Goal: Task Accomplishment & Management: Manage account settings

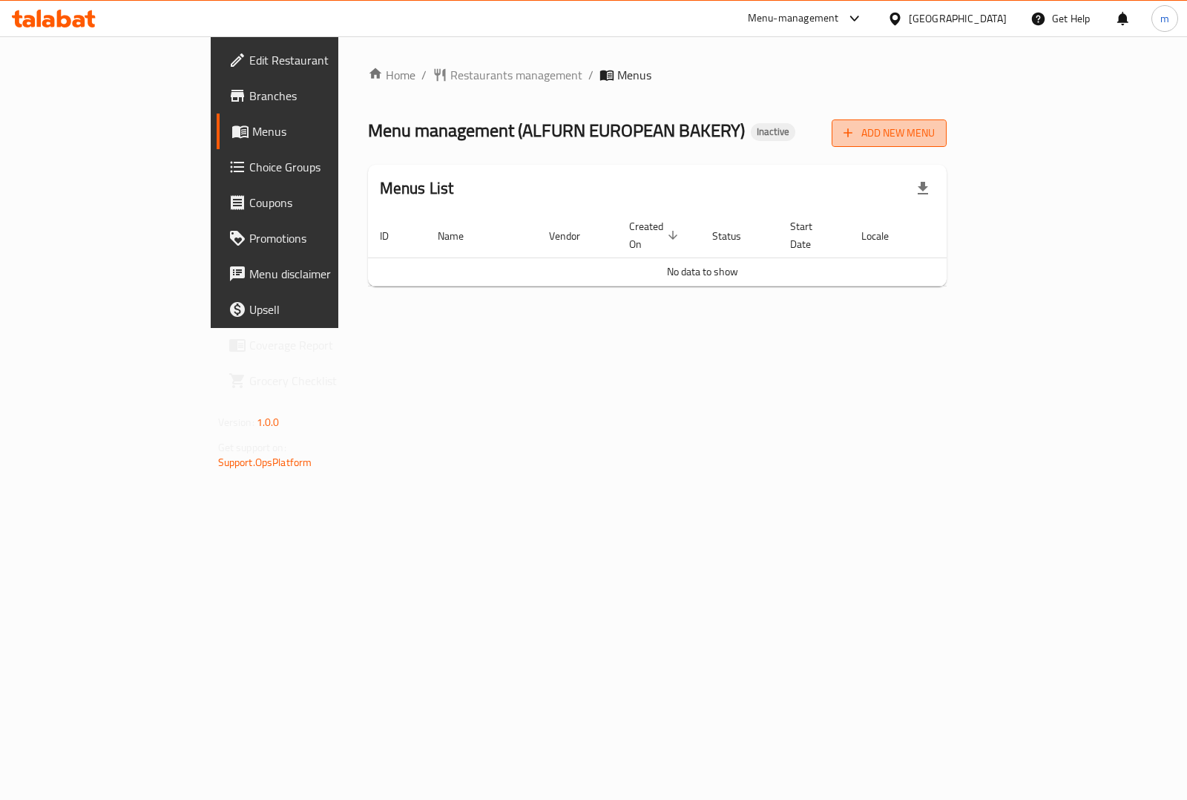
click at [935, 135] on span "Add New Menu" at bounding box center [888, 133] width 91 height 19
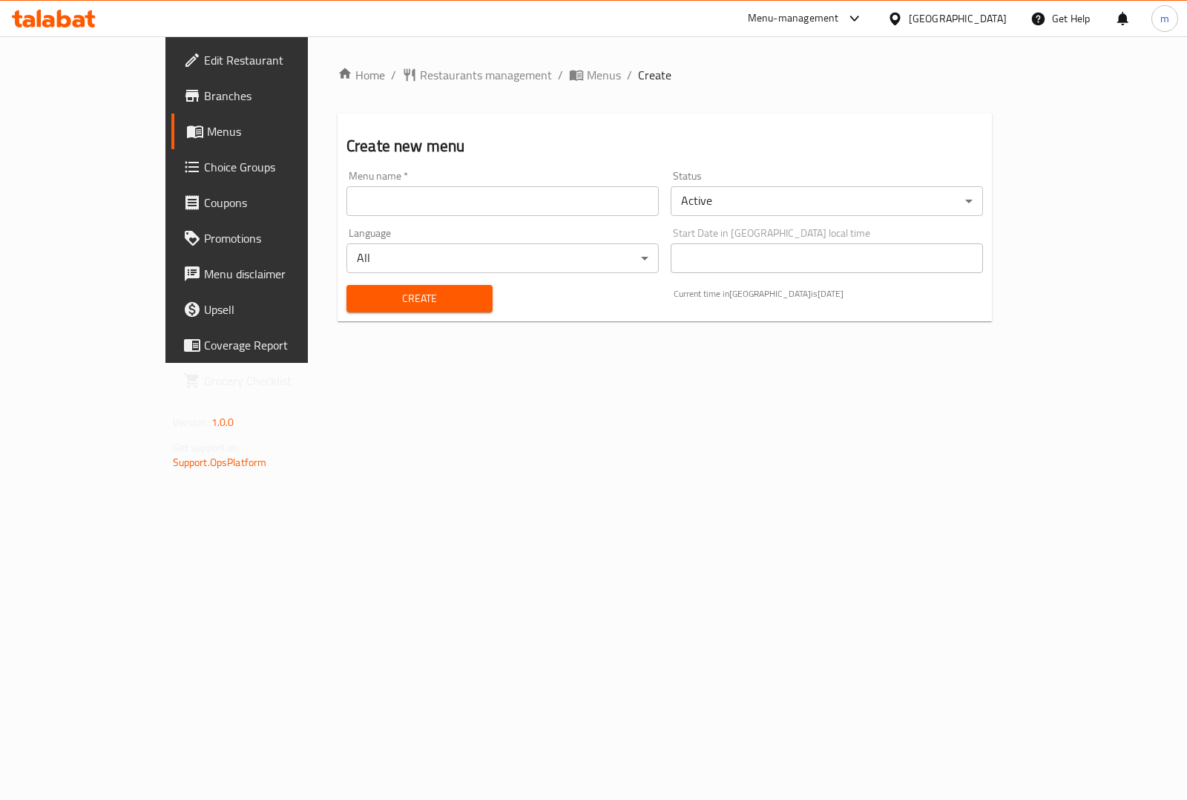
click at [477, 213] on input "text" at bounding box center [502, 201] width 312 height 30
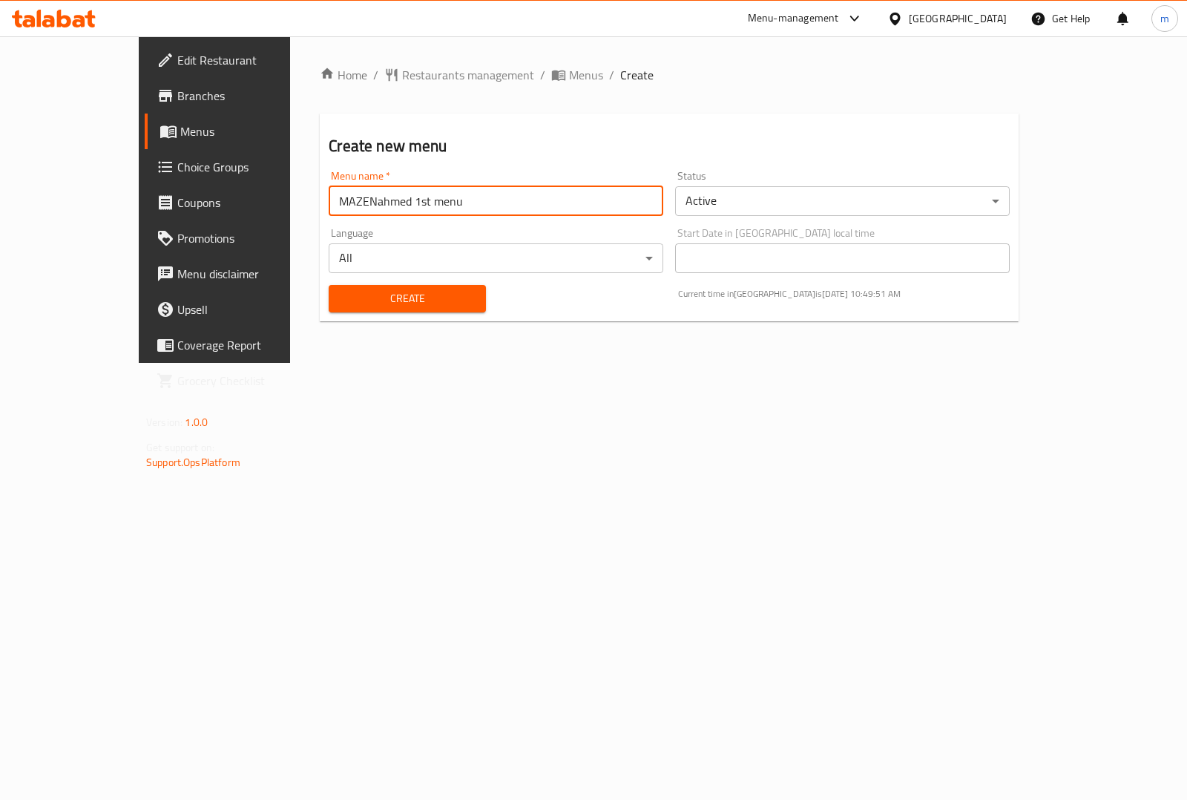
type input "MAZENahmed 1st menu"
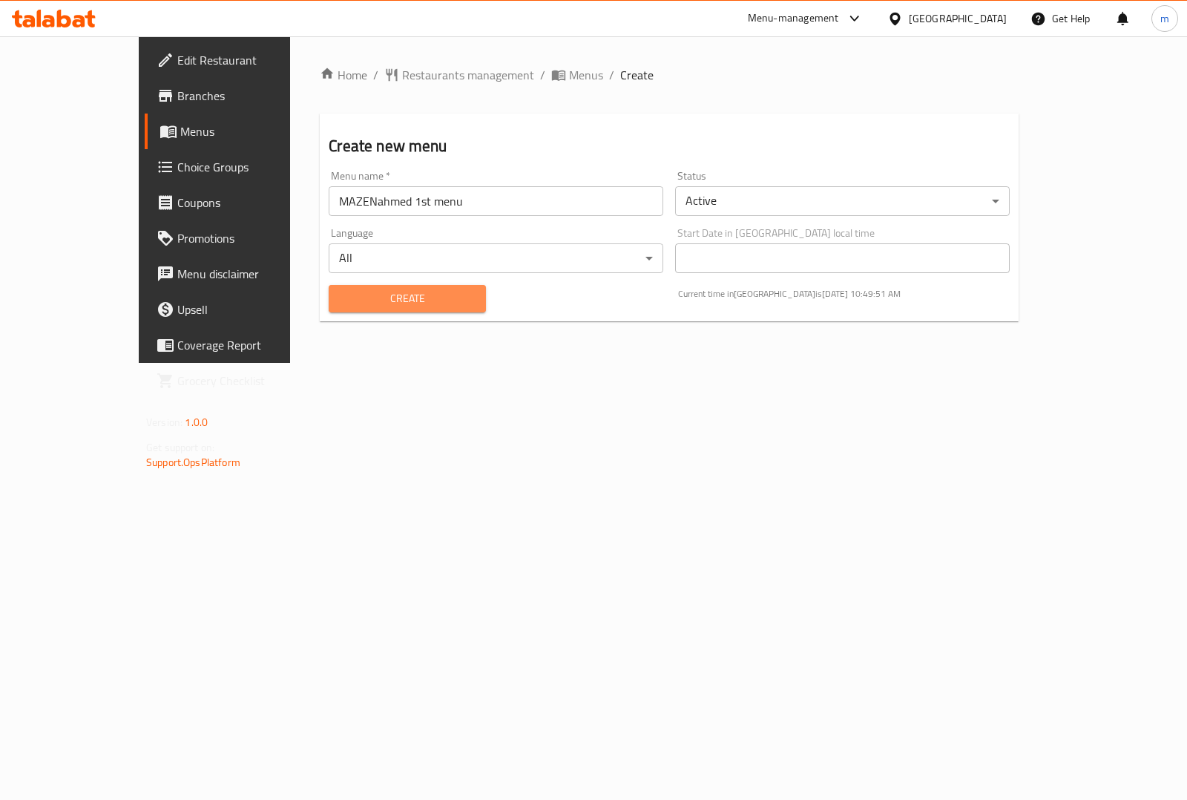
click at [364, 302] on span "Create" at bounding box center [407, 298] width 133 height 19
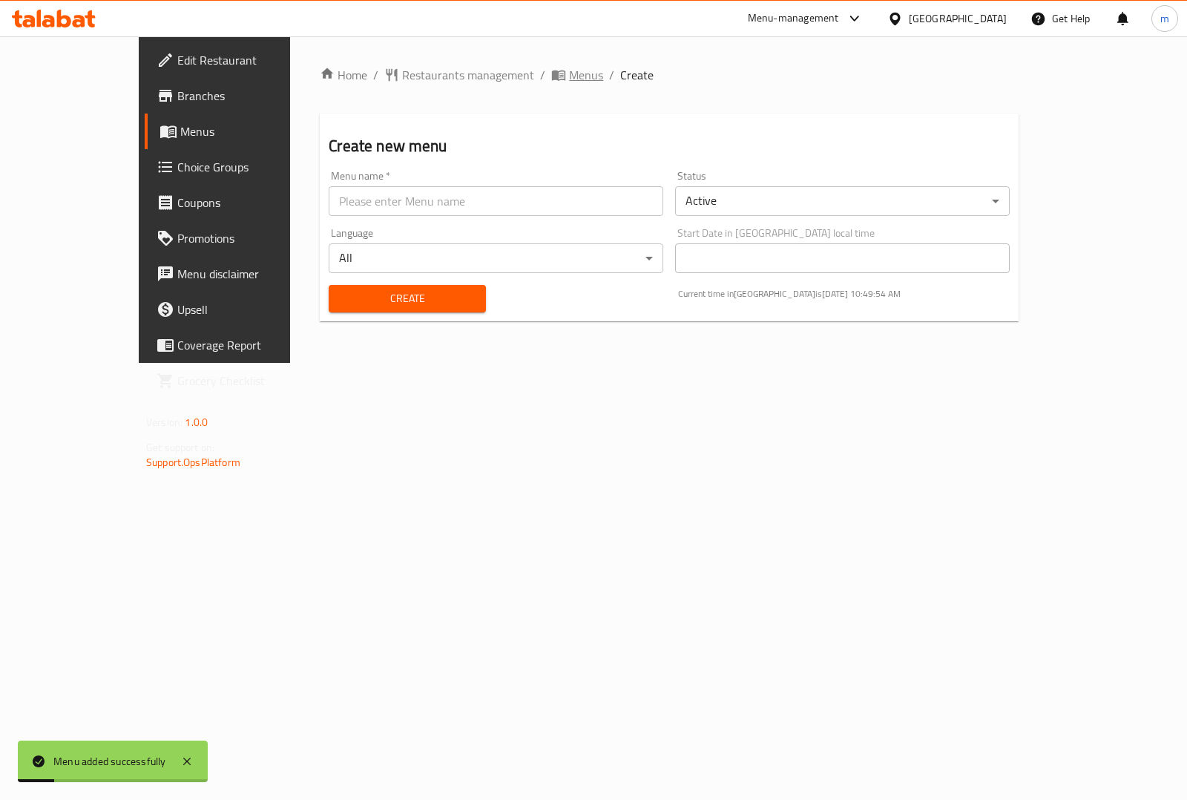
click at [569, 68] on span "Menus" at bounding box center [586, 75] width 34 height 18
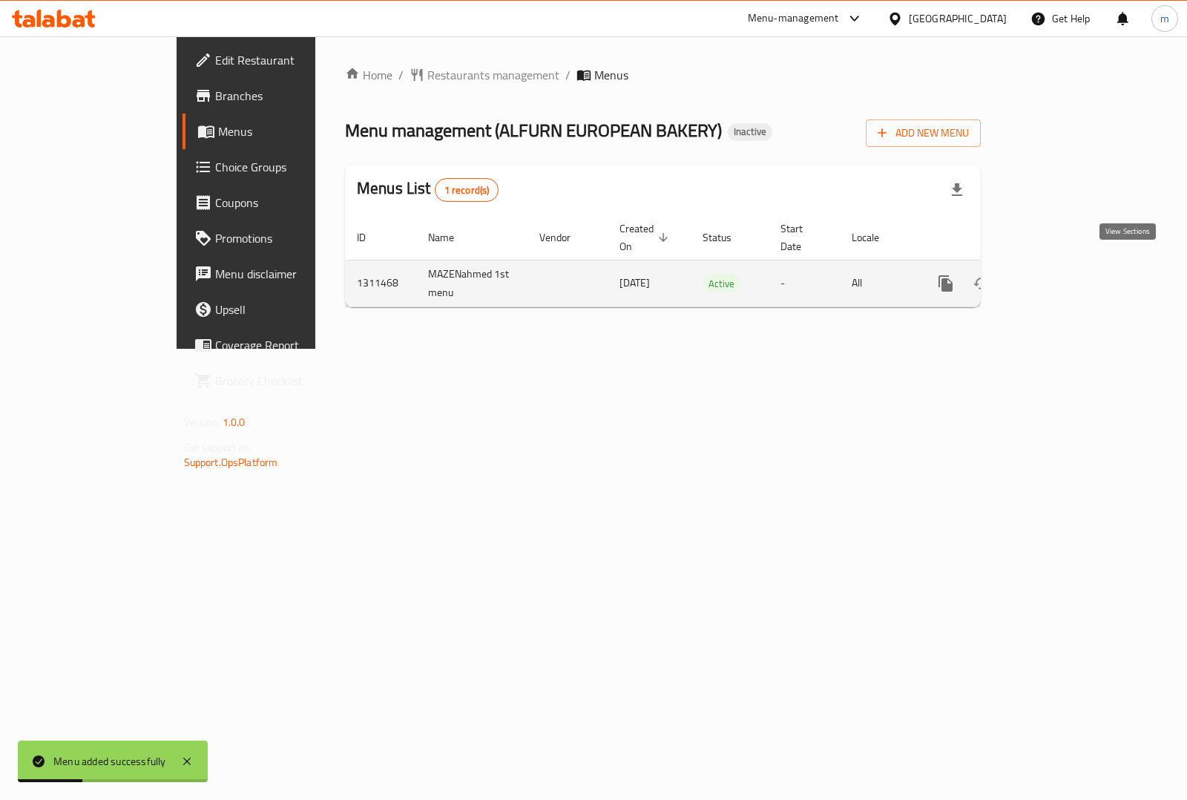
click at [1062, 274] on icon "enhanced table" at bounding box center [1053, 283] width 18 height 18
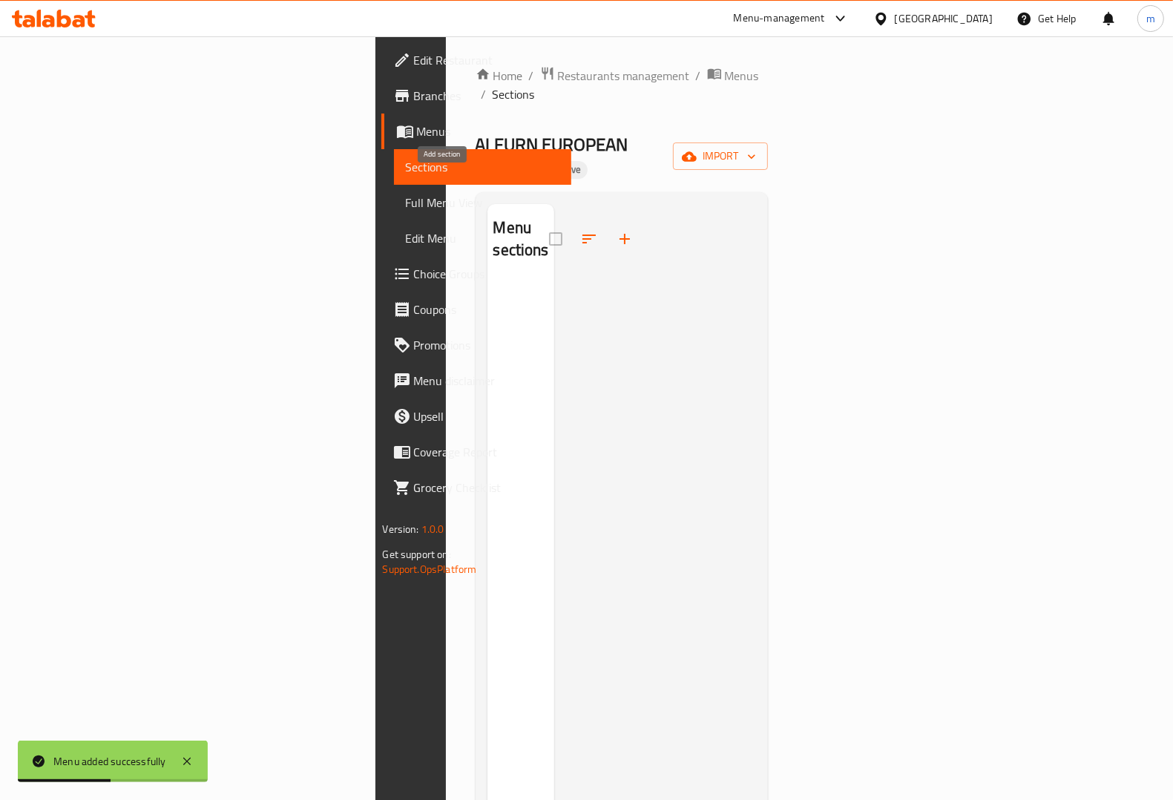
click at [616, 230] on icon "button" at bounding box center [625, 239] width 18 height 18
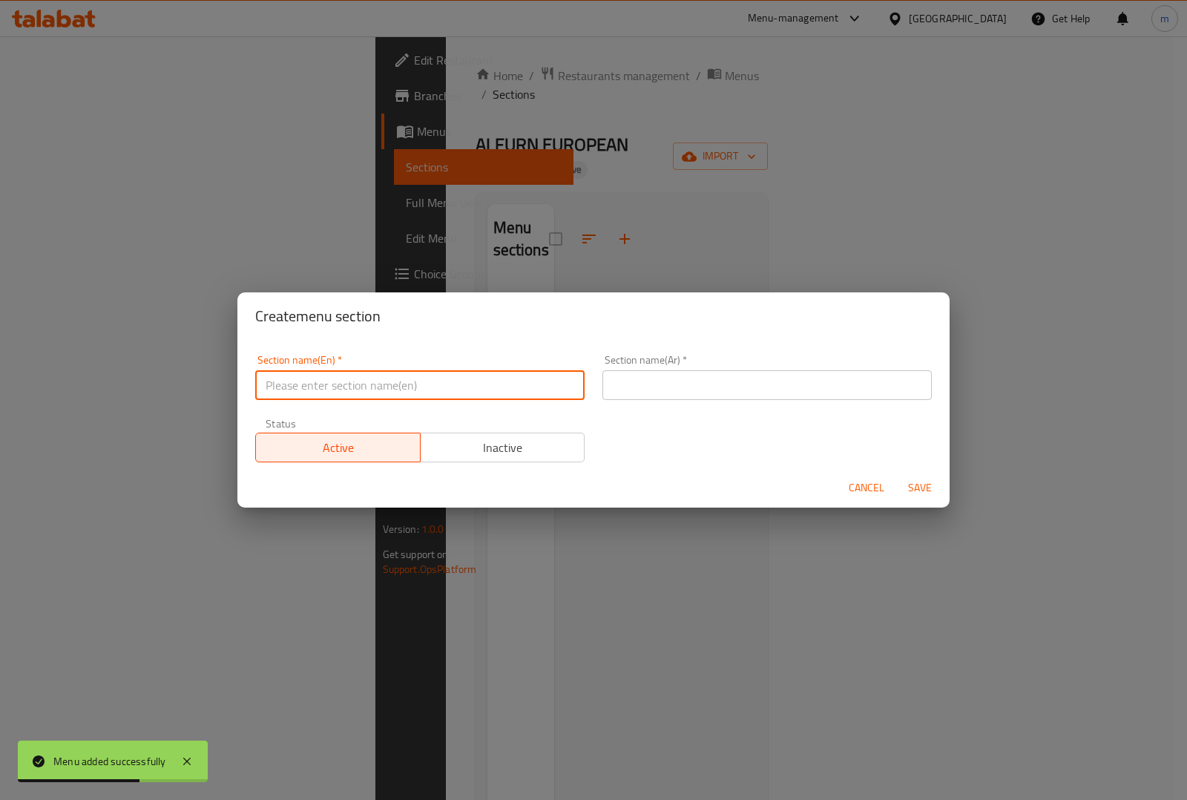
click at [401, 384] on input "text" at bounding box center [419, 385] width 329 height 30
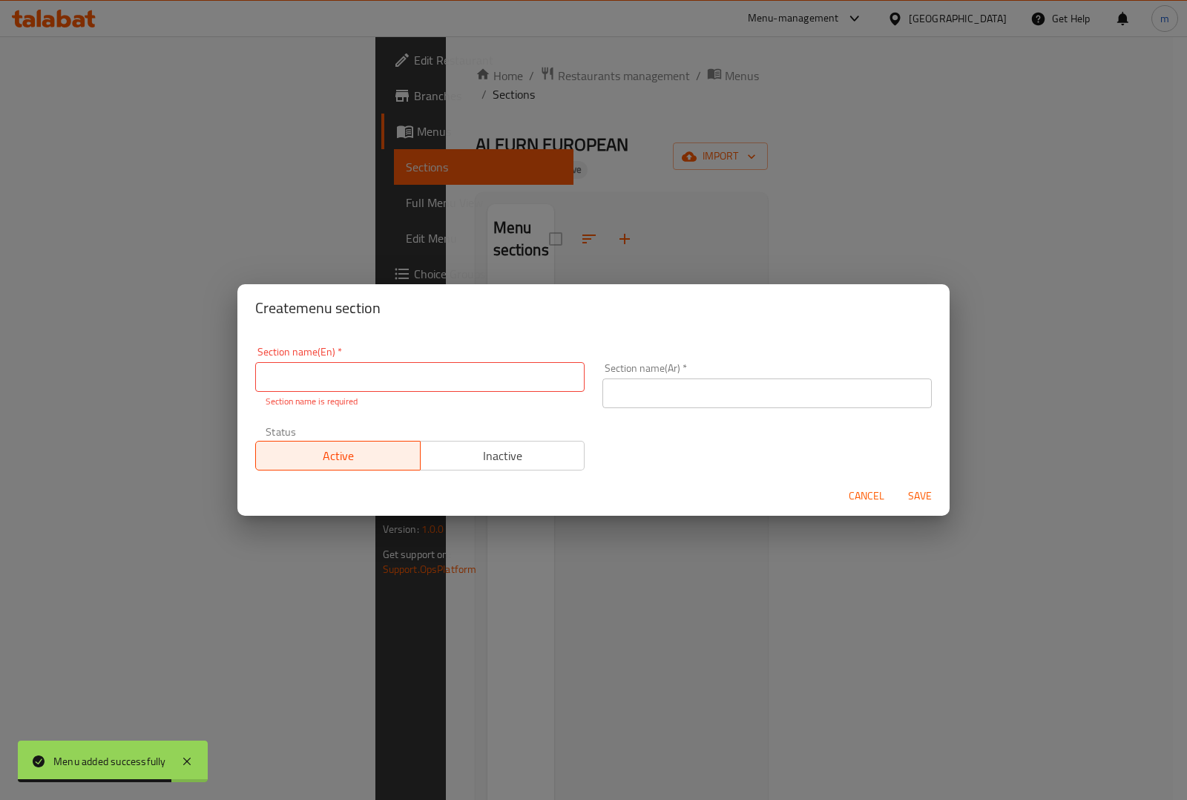
click at [619, 201] on div "Create menu section Section name(En)   * Section name(En) * Section name is req…" at bounding box center [593, 400] width 1187 height 800
click at [872, 487] on span "Cancel" at bounding box center [867, 496] width 36 height 19
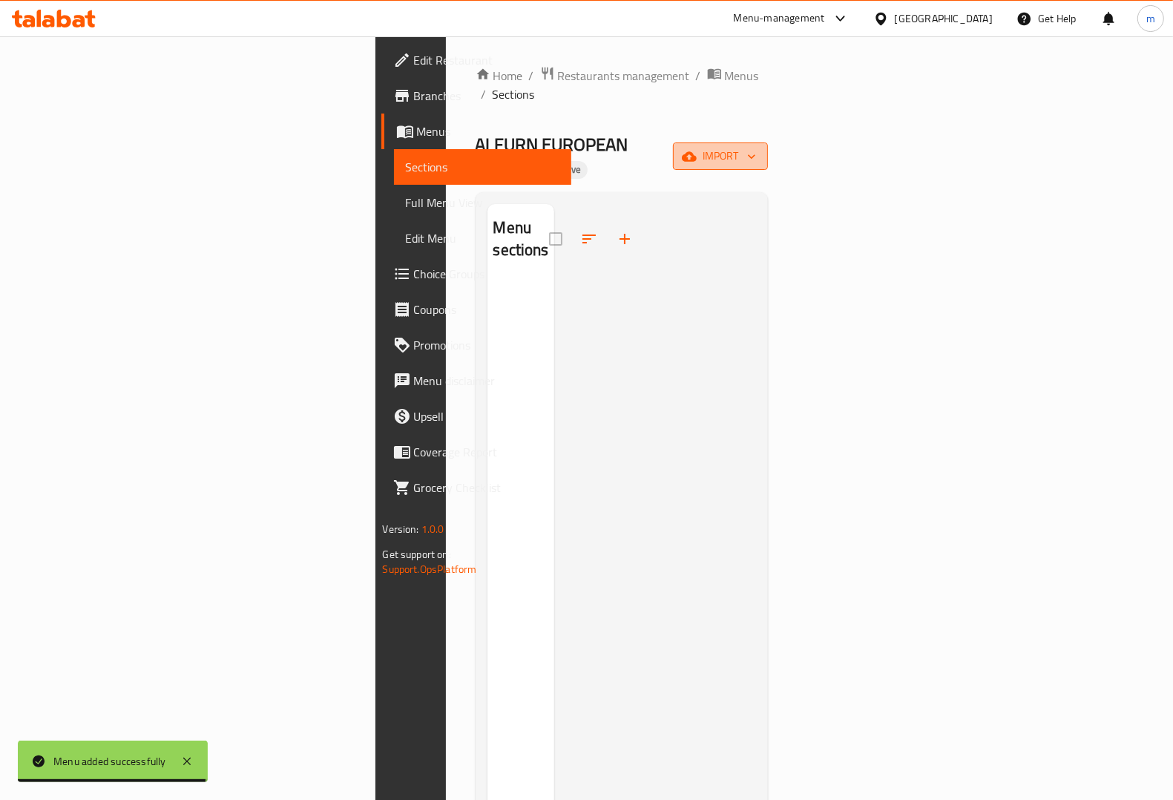
click at [756, 147] on span "import" at bounding box center [720, 156] width 71 height 19
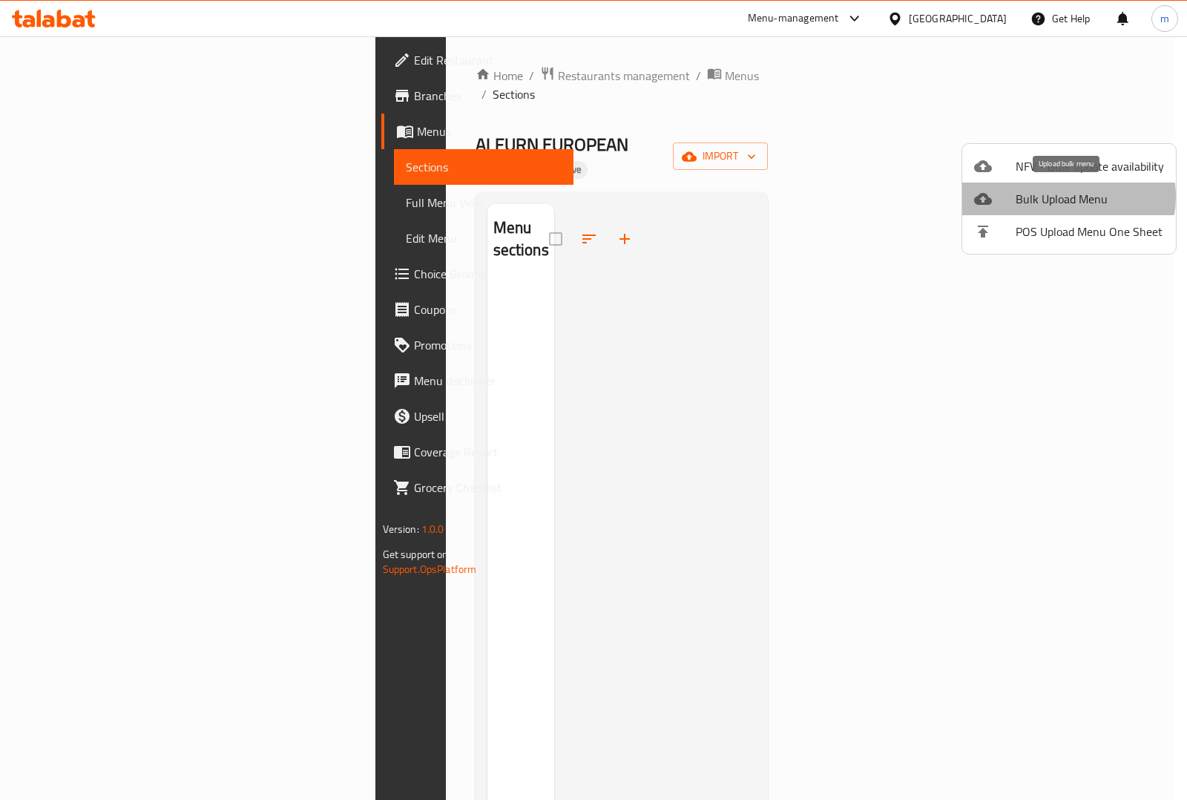
click at [1065, 197] on span "Bulk Upload Menu" at bounding box center [1090, 199] width 148 height 18
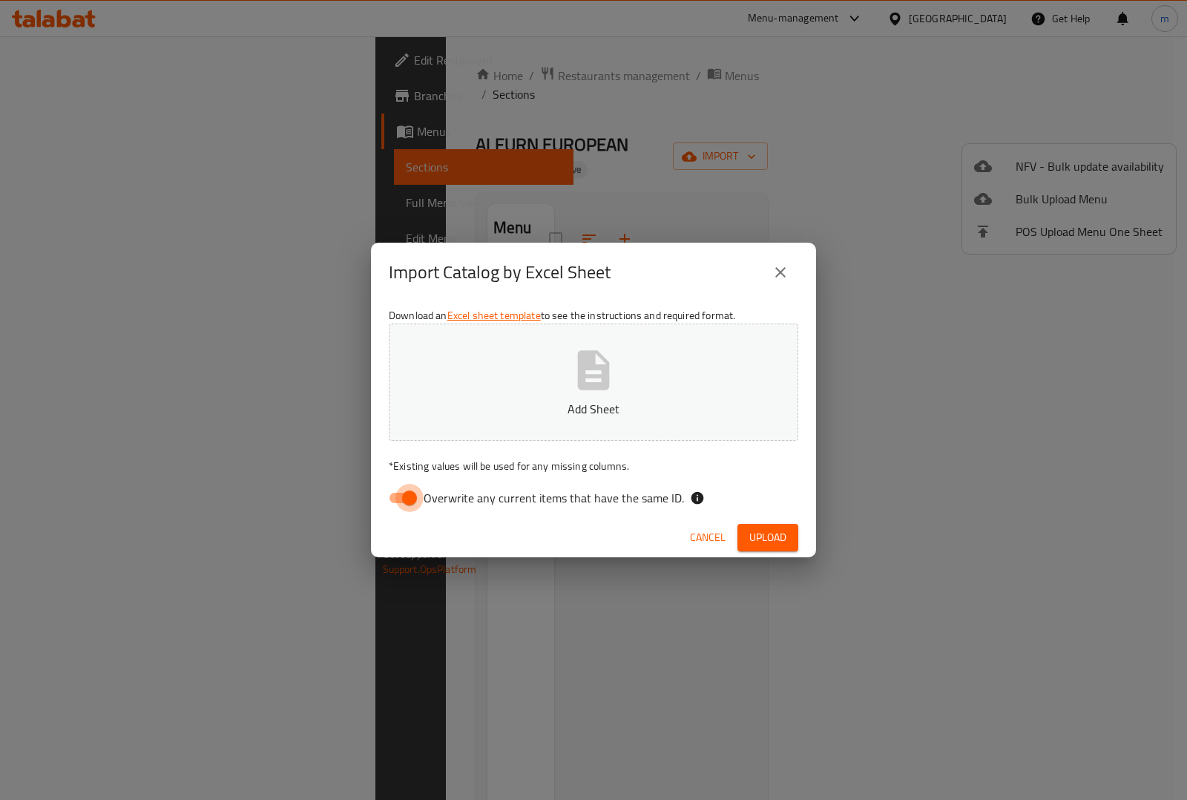
click at [412, 499] on input "Overwrite any current items that have the same ID." at bounding box center [409, 498] width 85 height 28
checkbox input "false"
click at [555, 406] on p "Add Sheet" at bounding box center [594, 409] width 364 height 18
click at [757, 535] on span "Upload" at bounding box center [767, 537] width 37 height 19
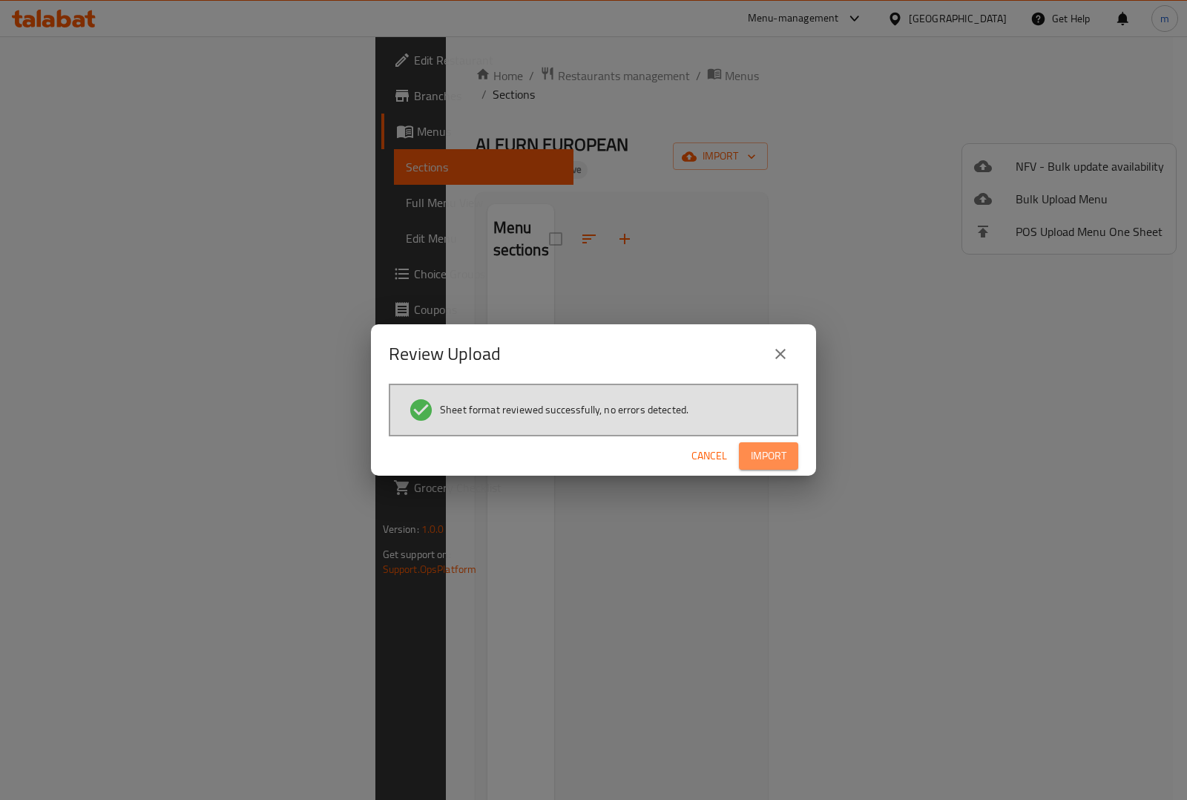
click at [772, 460] on span "Import" at bounding box center [769, 456] width 36 height 19
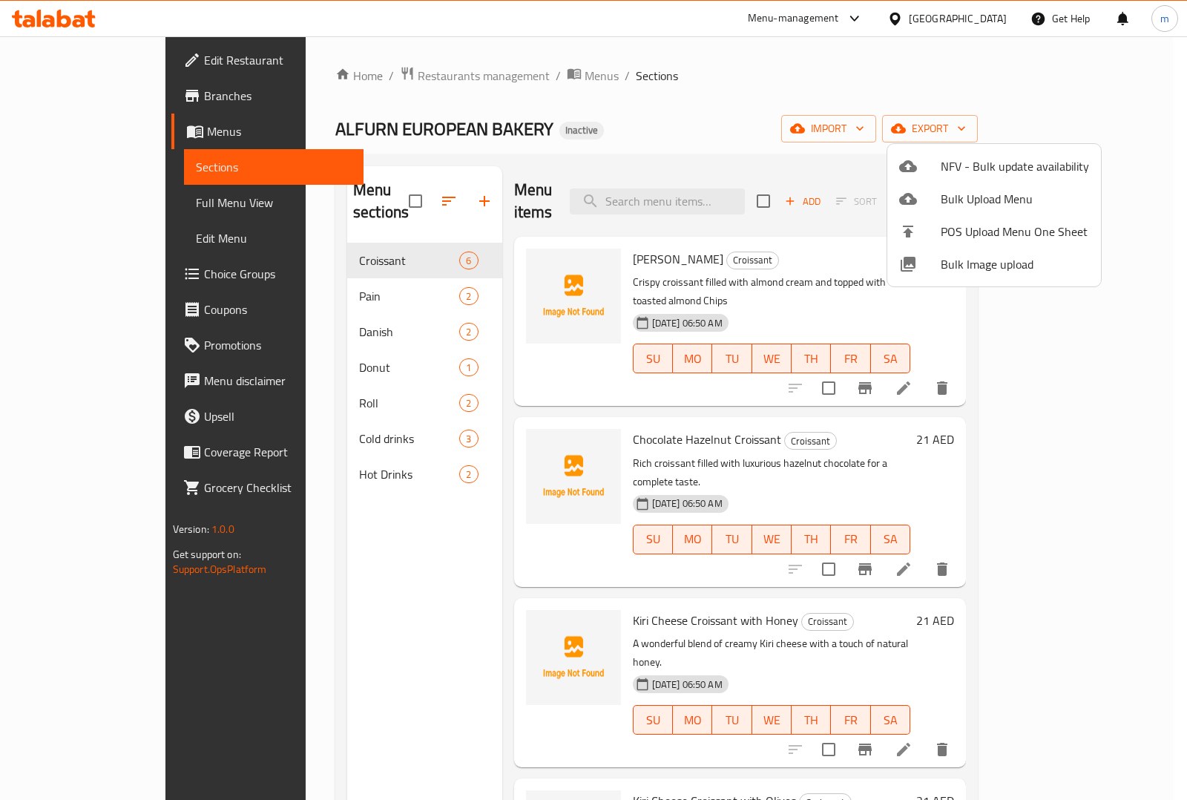
click at [68, 201] on div at bounding box center [593, 400] width 1187 height 800
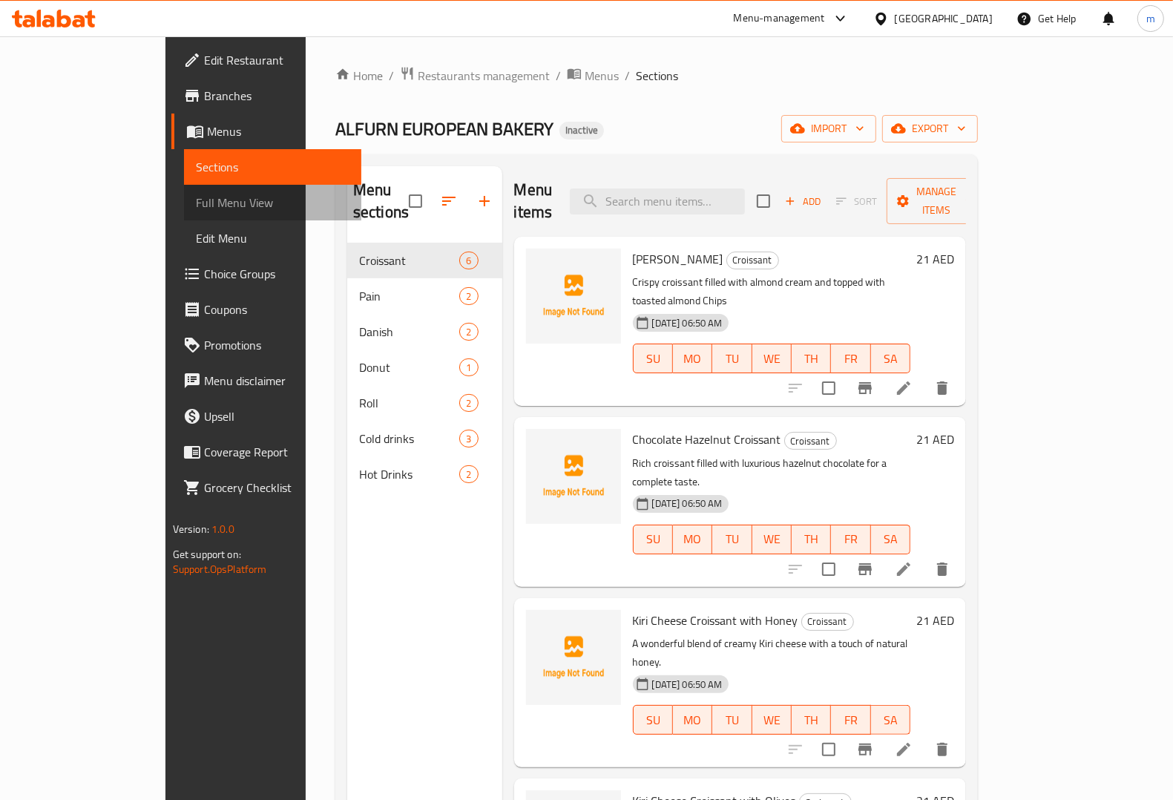
click at [196, 201] on span "Full Menu View" at bounding box center [273, 203] width 154 height 18
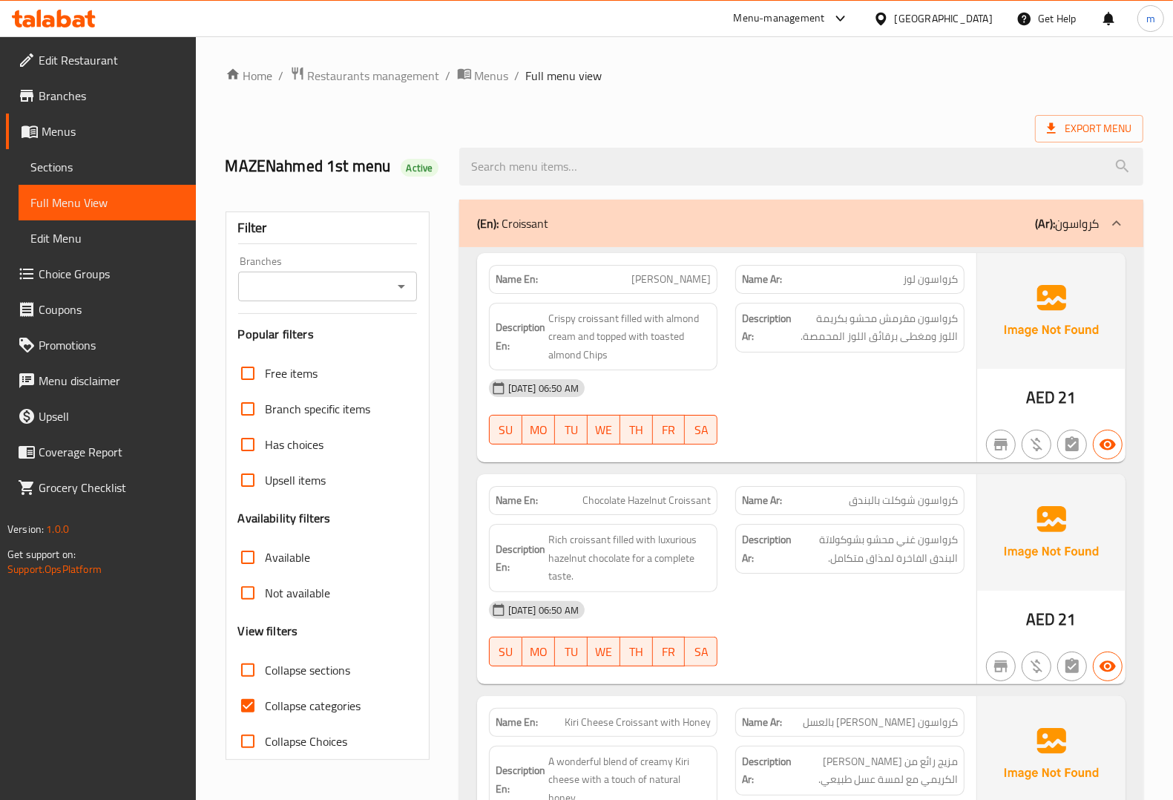
click at [266, 702] on span "Collapse categories" at bounding box center [314, 706] width 96 height 18
click at [266, 702] on input "Collapse categories" at bounding box center [248, 706] width 36 height 36
checkbox input "false"
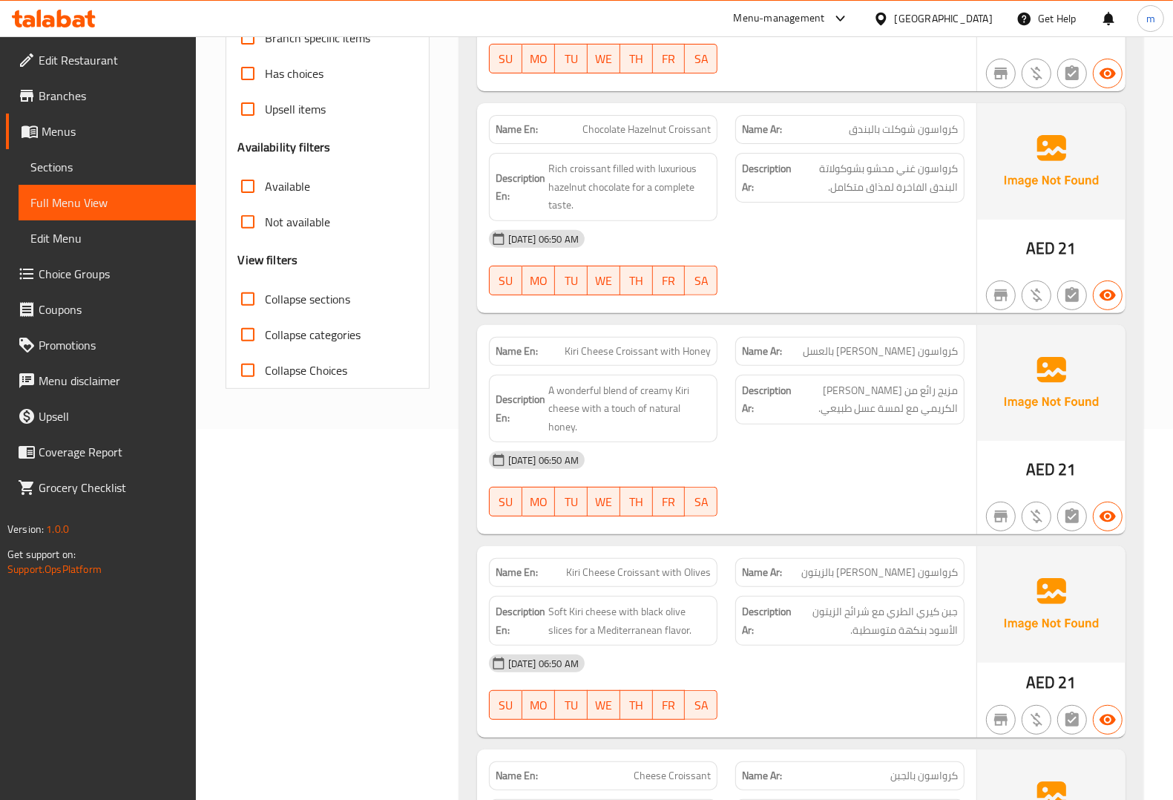
scroll to position [93, 0]
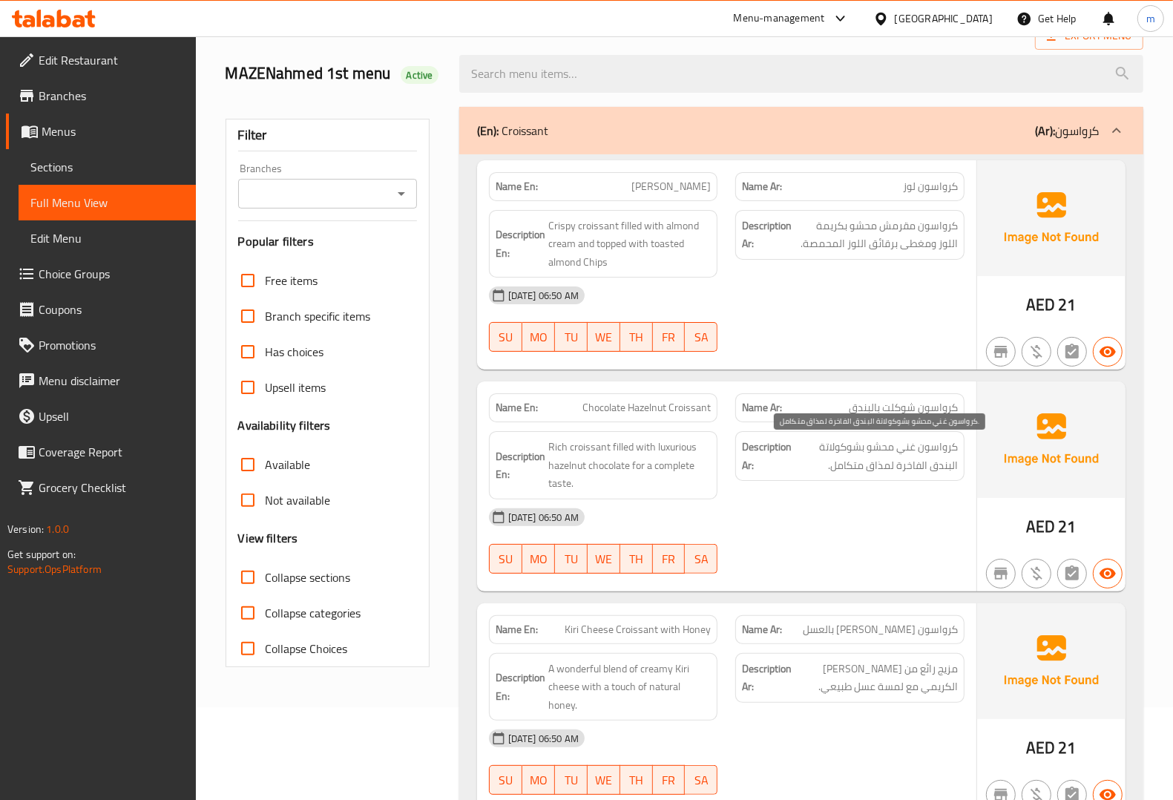
click at [931, 465] on span "كرواسون غني محشو بشوكولاتة البندق الفاخرة لمذاق متكامل." at bounding box center [876, 456] width 163 height 36
click at [829, 451] on span "كرواسون غني محشو بشوكولاتة البندق الفاخرة لمذاق متكامل." at bounding box center [876, 456] width 163 height 36
click at [875, 487] on div "Description Ar: كرواسون غني محشو بشوكولاتة البندق الفاخرة لمذاق متكامل." at bounding box center [849, 465] width 247 height 86
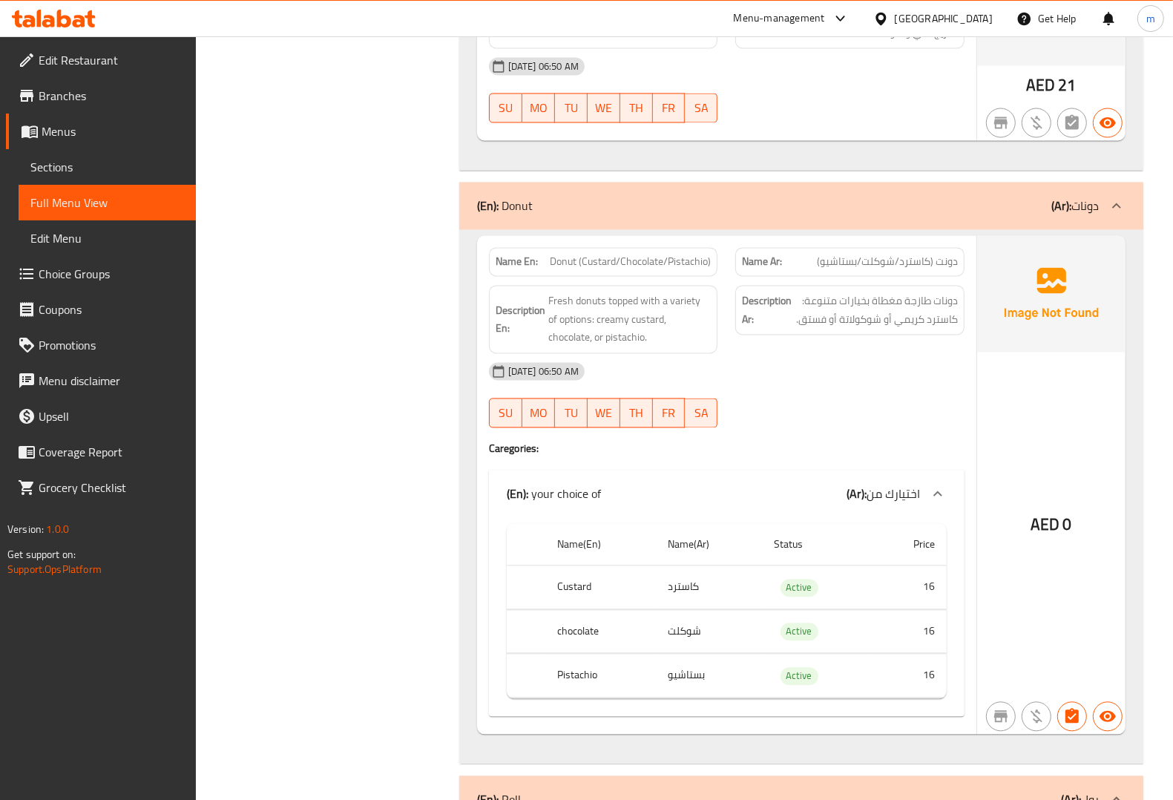
scroll to position [2411, 0]
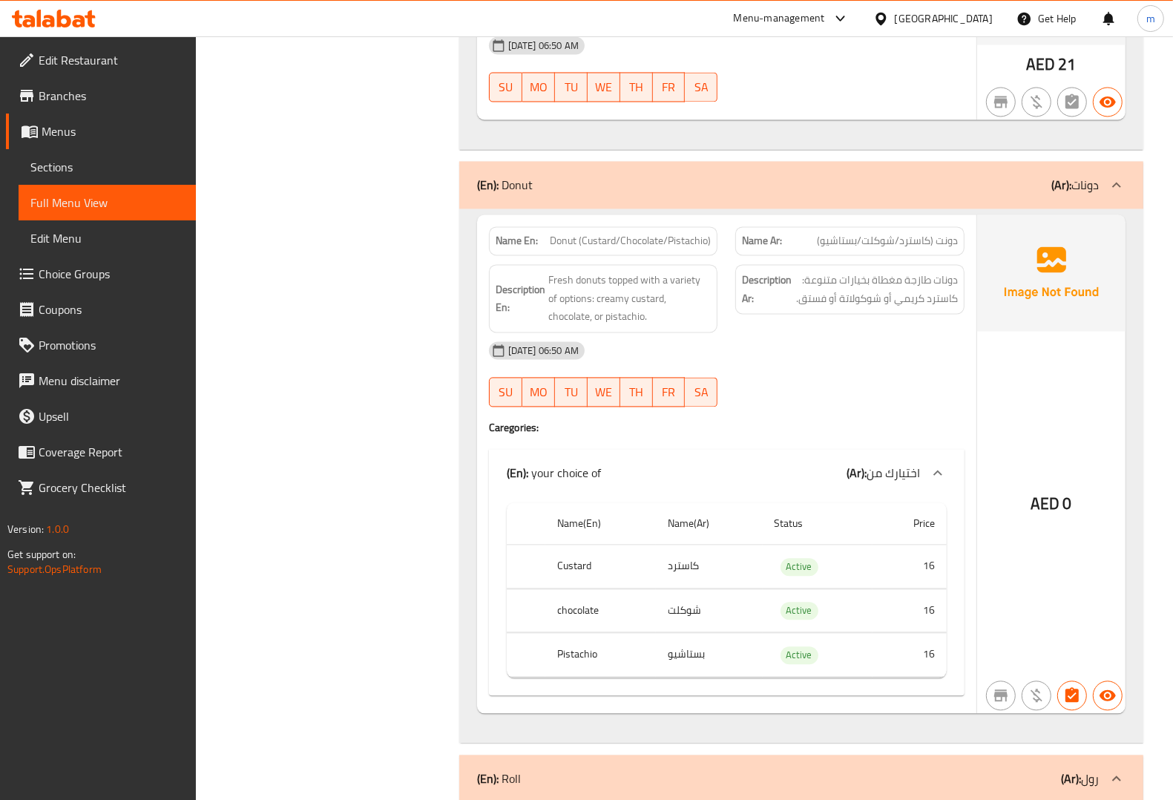
click at [590, 545] on th "Custard" at bounding box center [600, 567] width 111 height 44
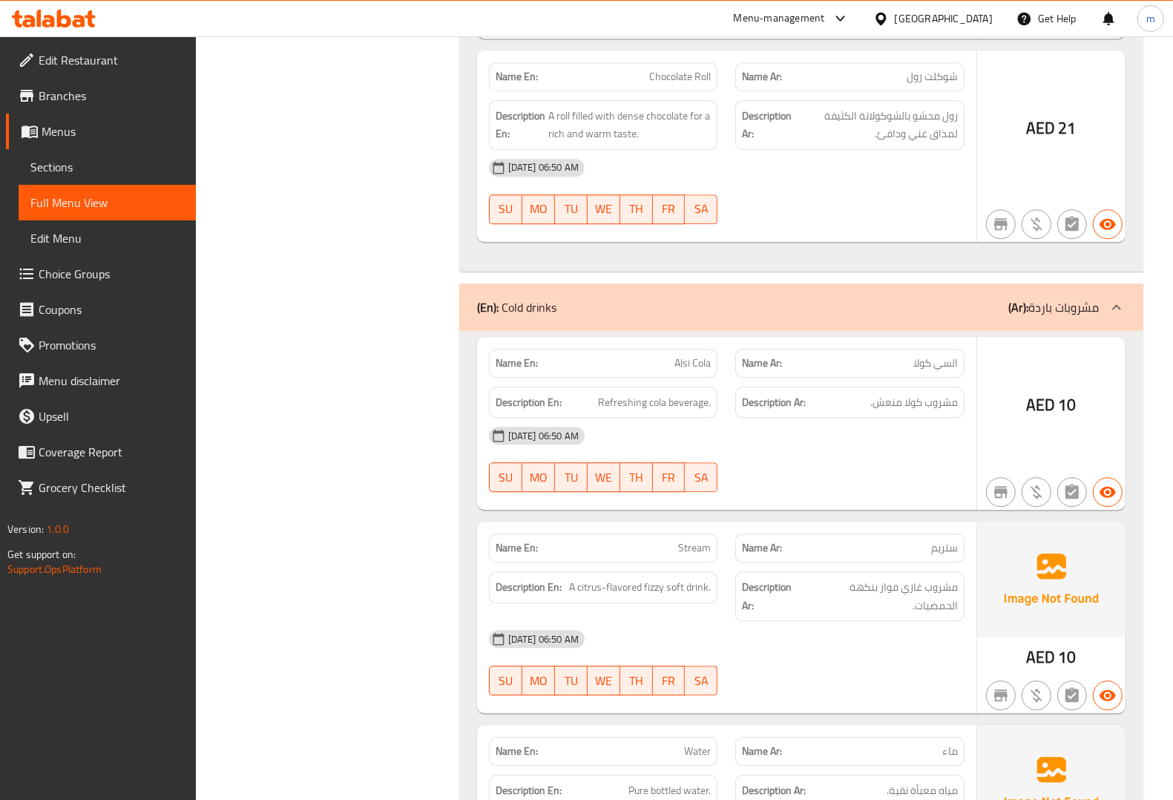
scroll to position [3431, 0]
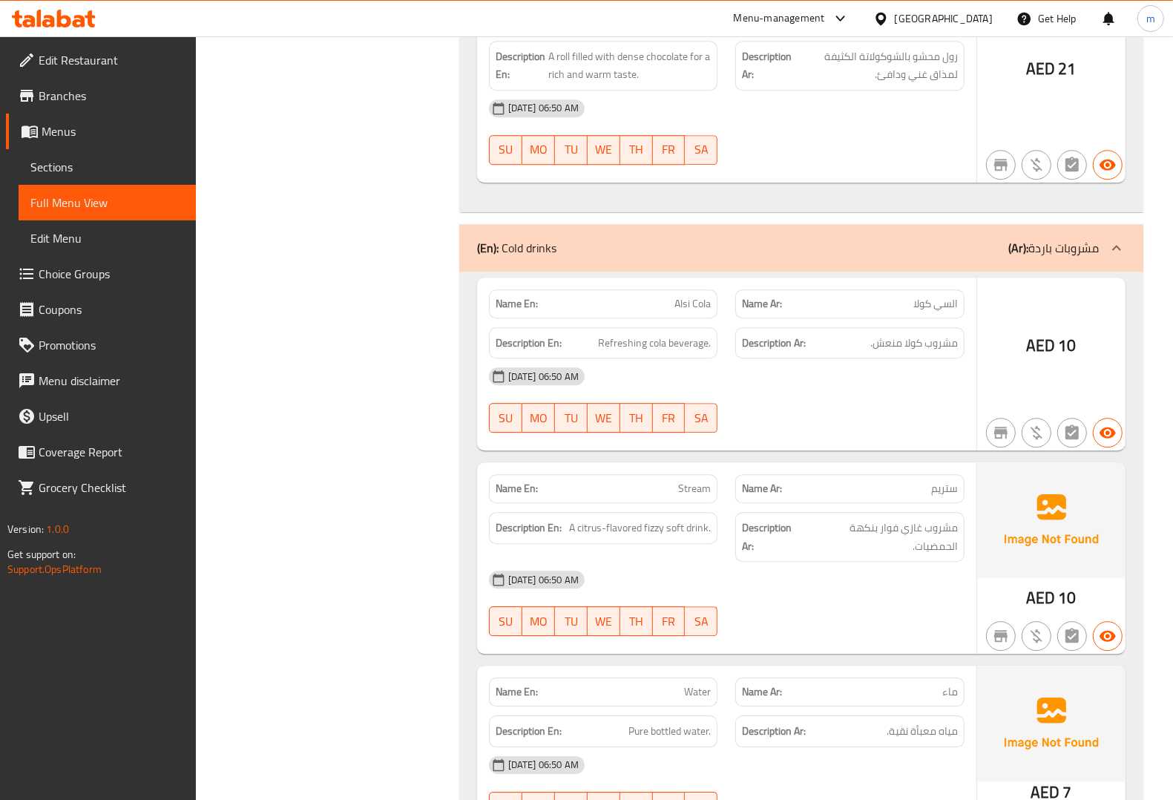
click at [666, 481] on p "Name En: Stream" at bounding box center [604, 489] width 216 height 16
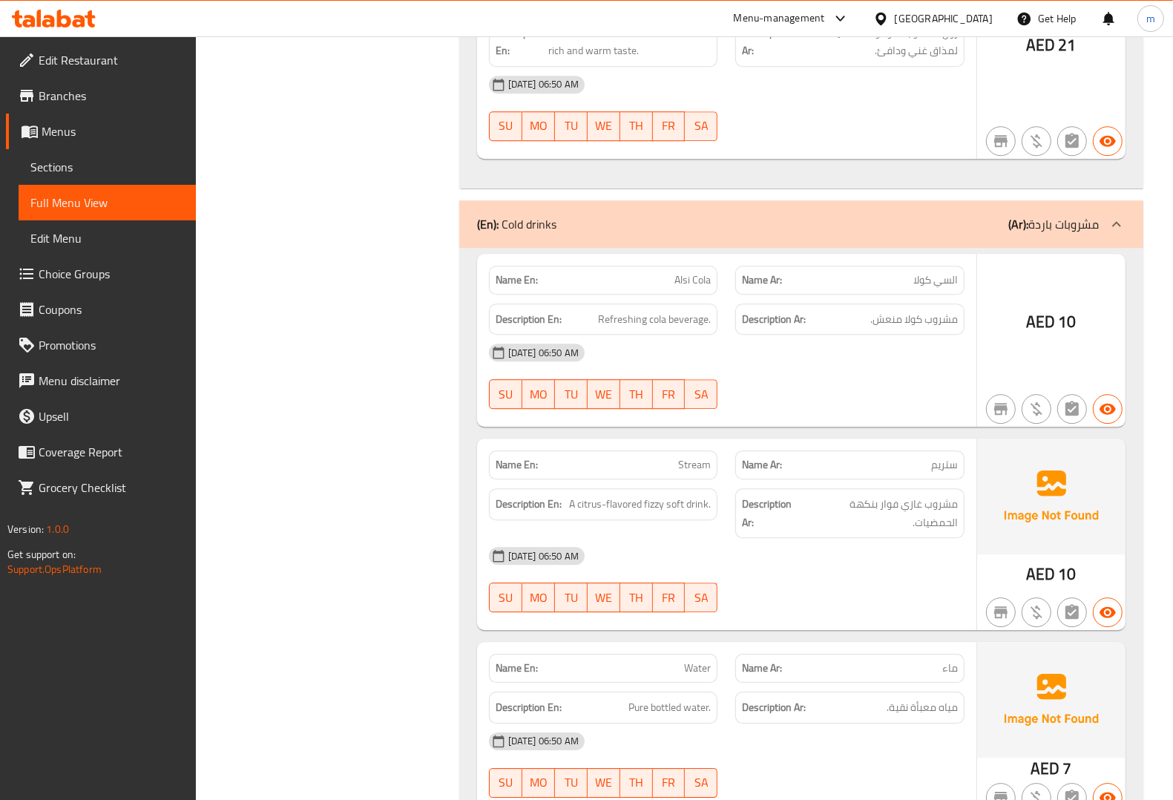
scroll to position [3421, 0]
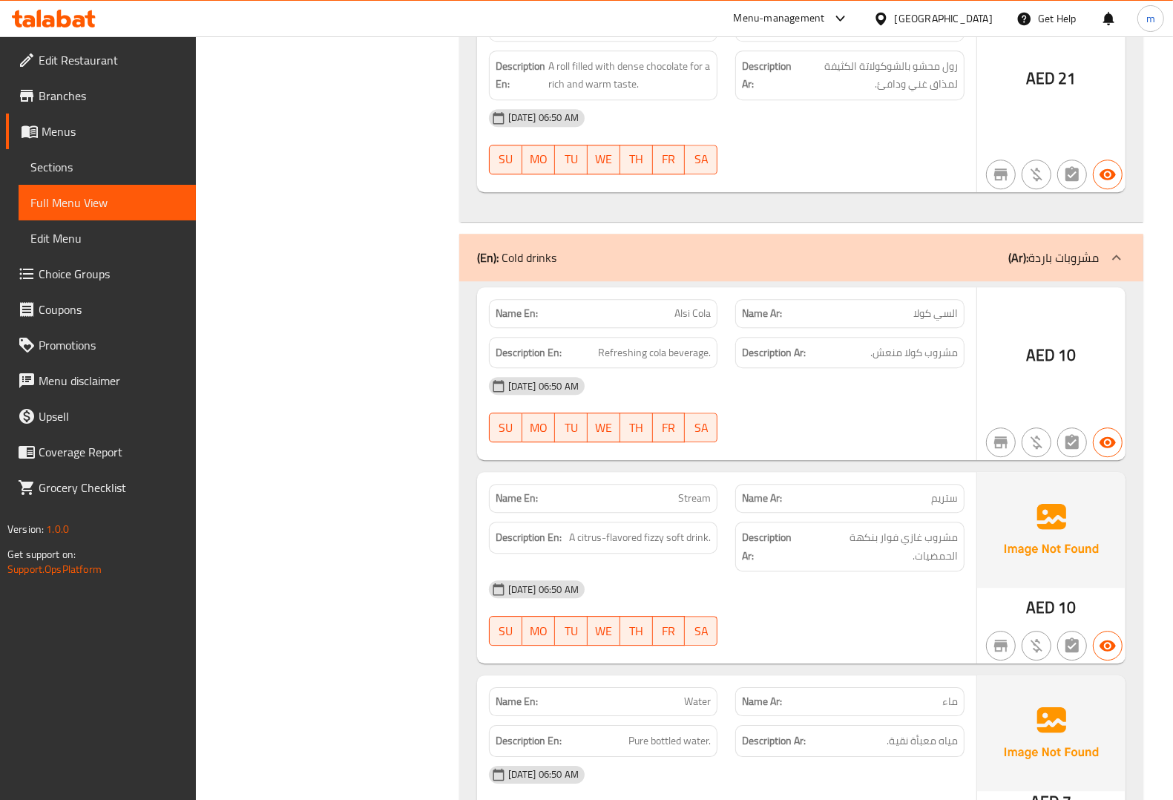
drag, startPoint x: 850, startPoint y: 496, endPoint x: 855, endPoint y: 521, distance: 25.6
click at [964, 522] on div "Description Ar: مشروب غازي فوار بنكهة الحمضيات." at bounding box center [849, 547] width 247 height 68
drag, startPoint x: 568, startPoint y: 498, endPoint x: 635, endPoint y: 514, distance: 68.7
click at [635, 514] on div "Description En: A citrus-flavored fizzy soft drink." at bounding box center [603, 547] width 247 height 68
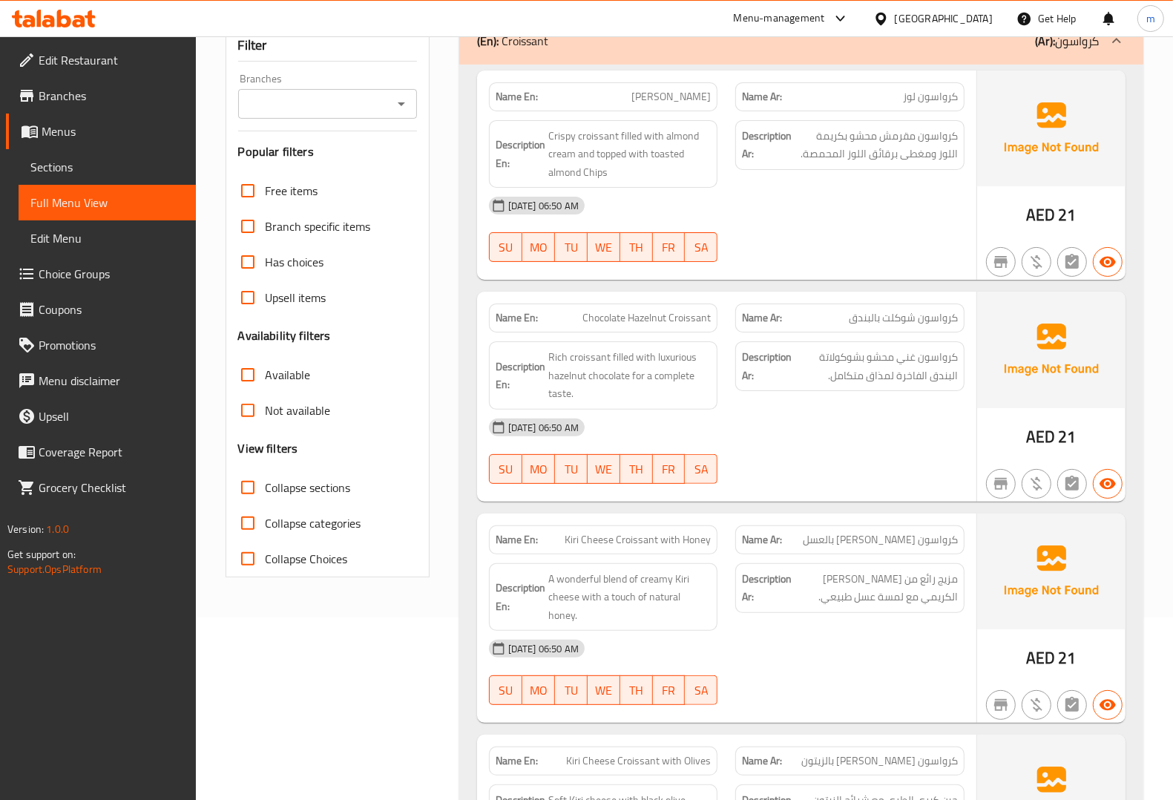
scroll to position [0, 0]
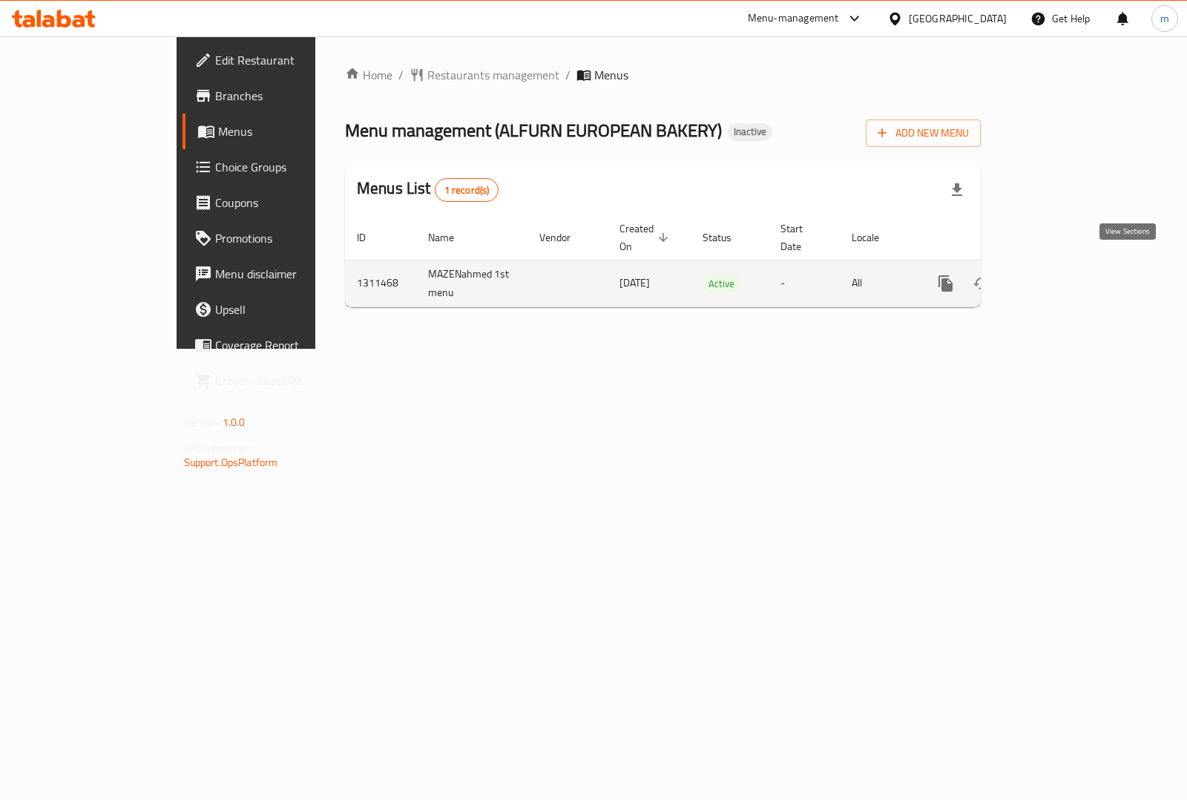
click at [1062, 274] on icon "enhanced table" at bounding box center [1053, 283] width 18 height 18
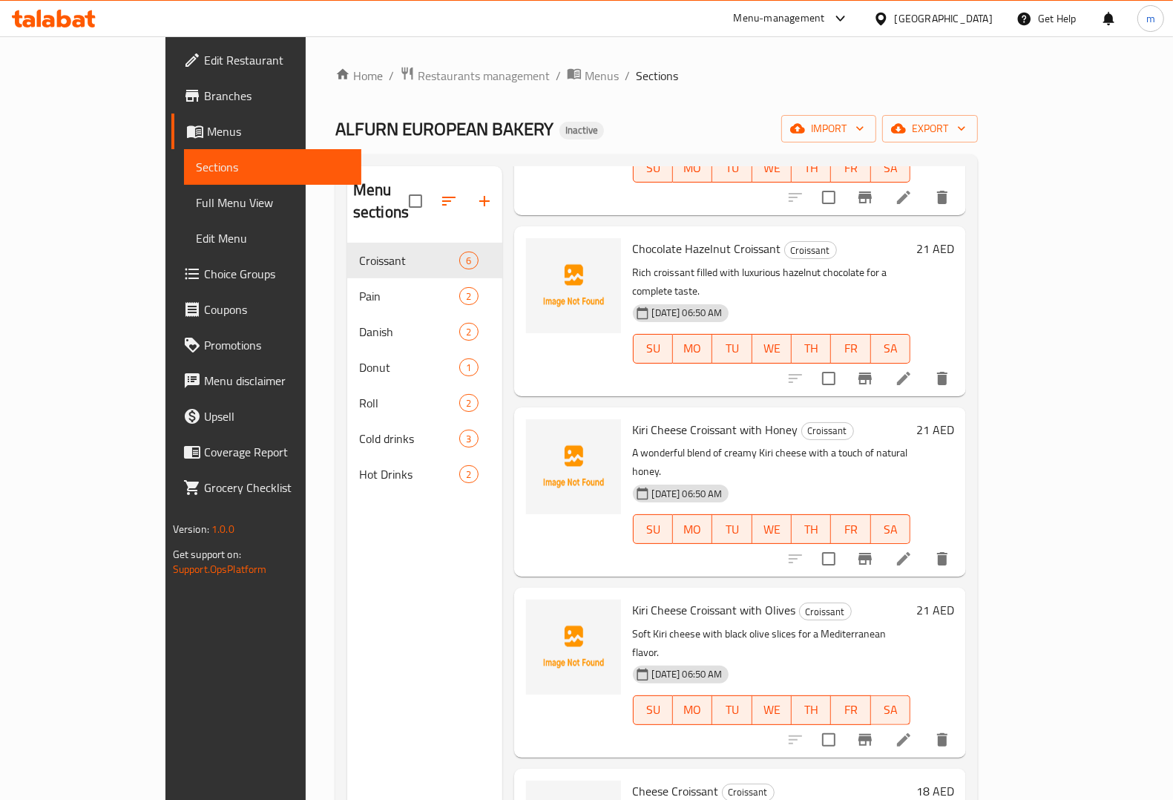
scroll to position [208, 0]
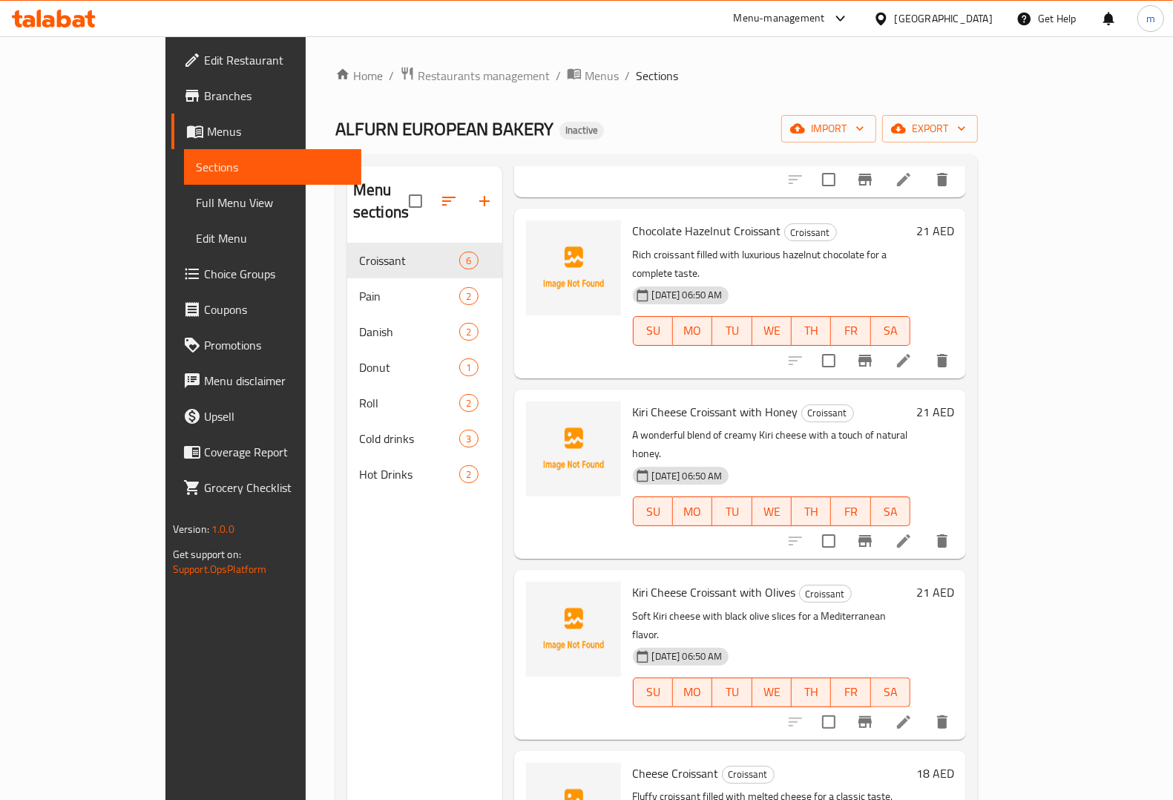
click at [912, 532] on icon at bounding box center [904, 541] width 18 height 18
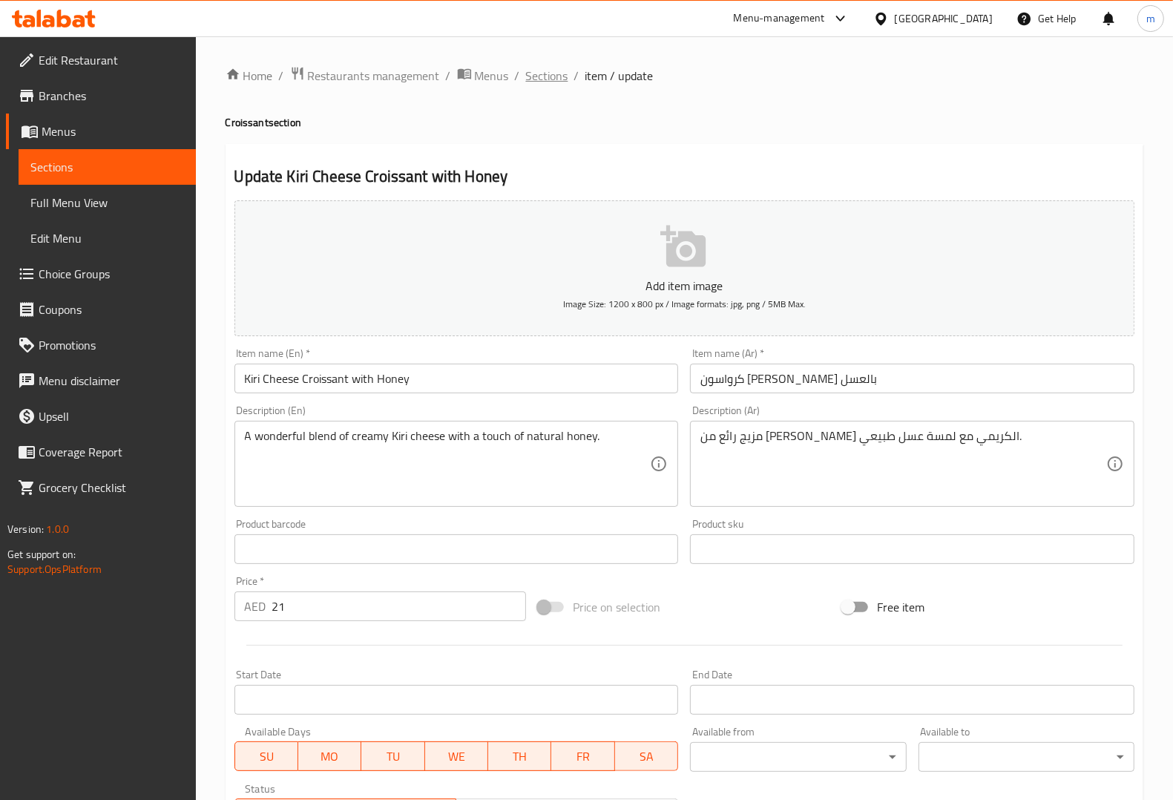
click at [546, 74] on span "Sections" at bounding box center [547, 76] width 42 height 18
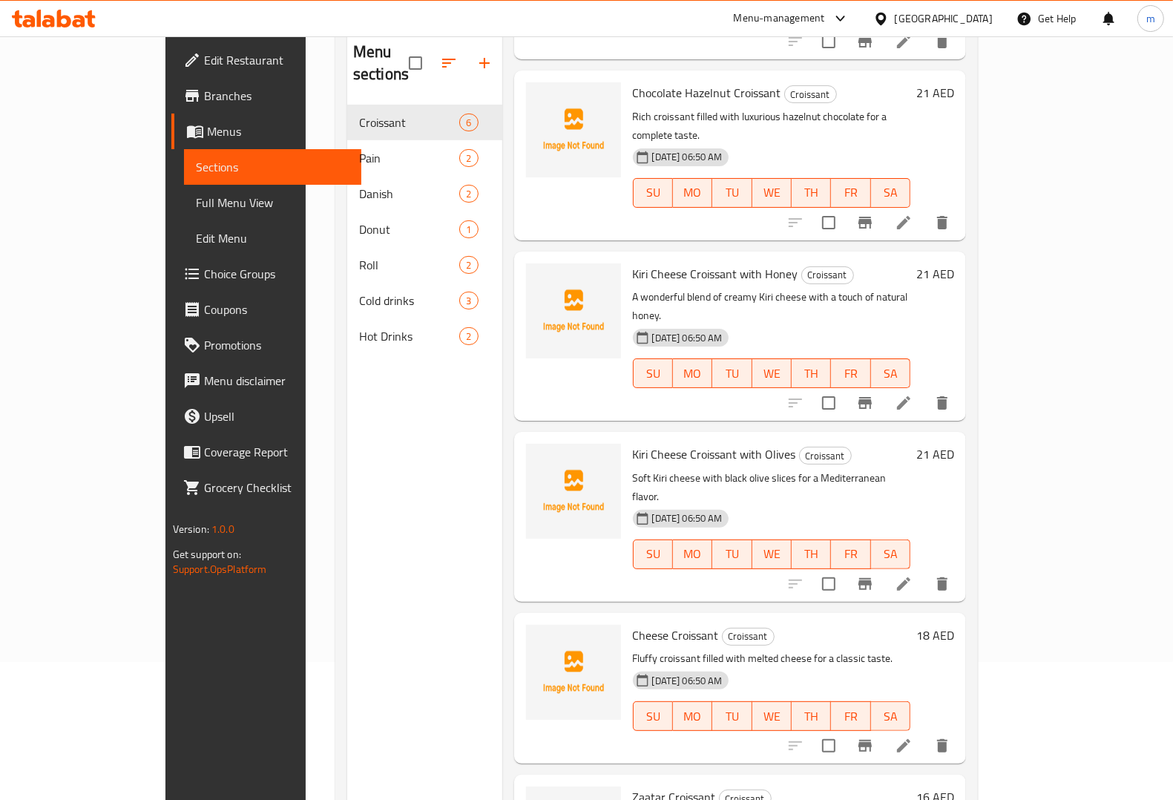
scroll to position [185, 0]
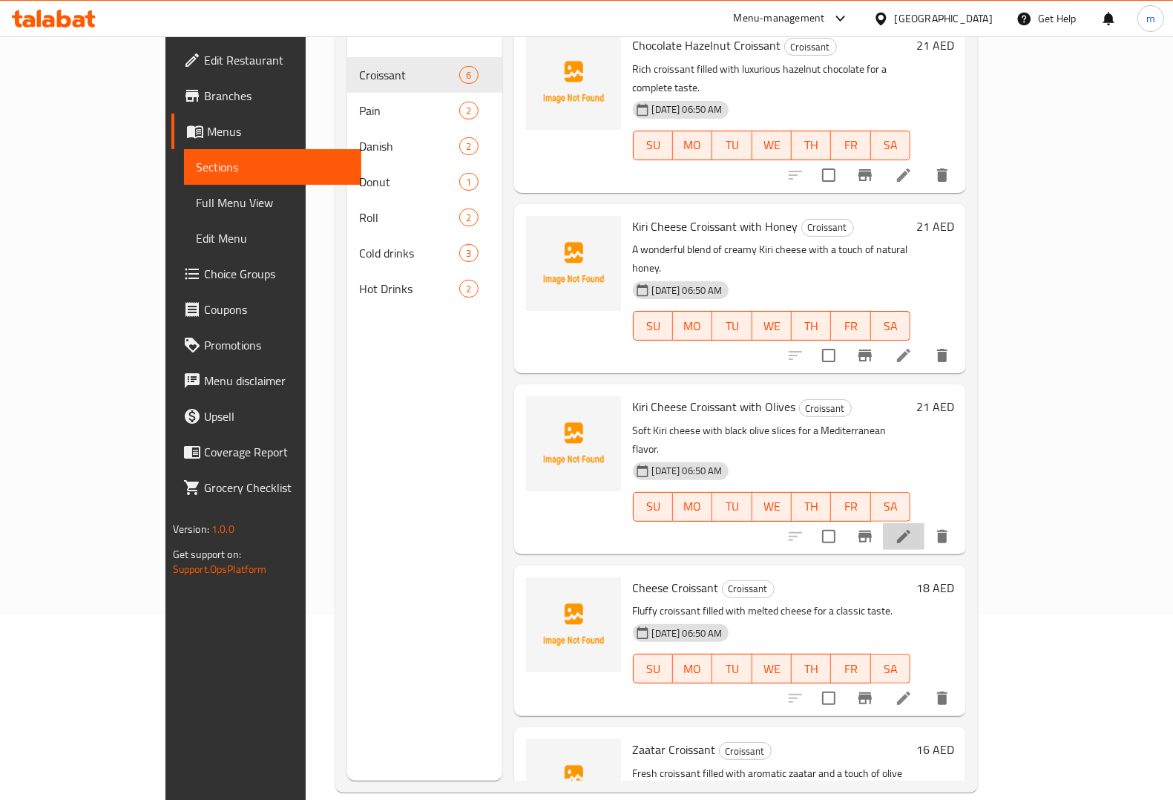
click at [910, 530] on icon at bounding box center [903, 536] width 13 height 13
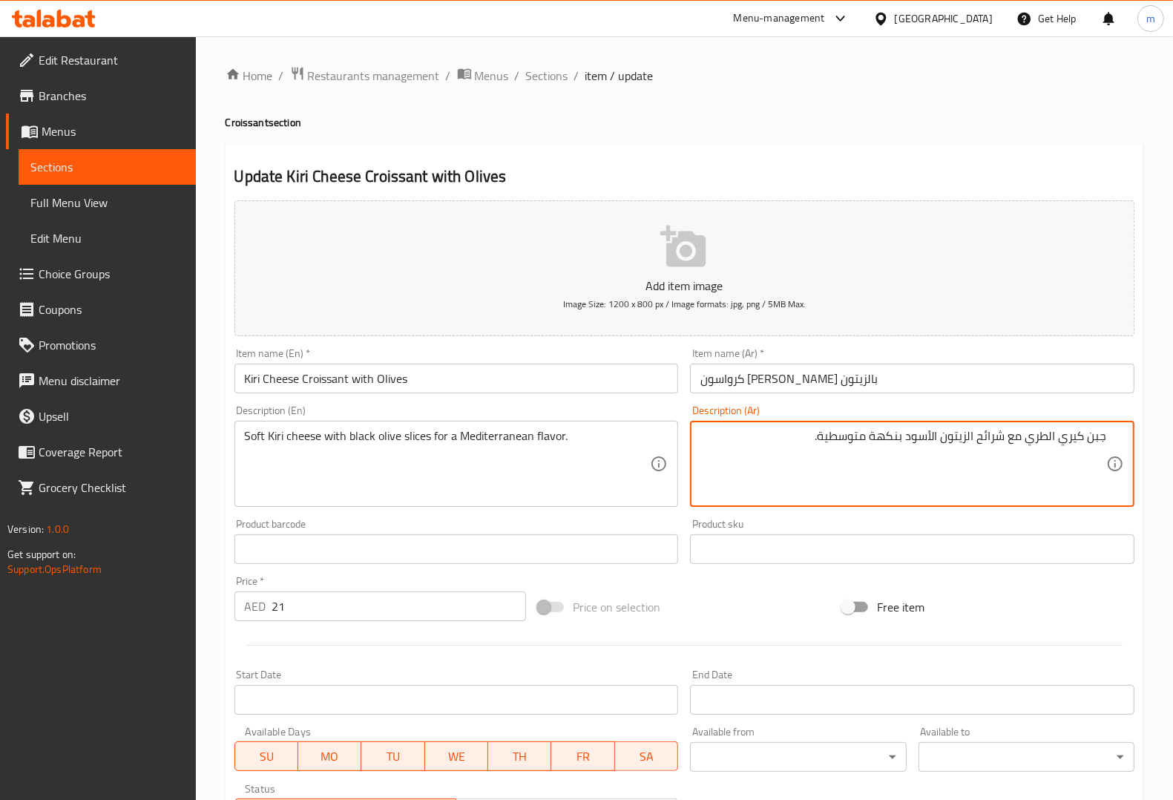
click at [1050, 433] on textarea "جبن كيري الطري مع شرائح الزيتون الأسود بنكهة متوسطية." at bounding box center [903, 464] width 406 height 70
type textarea "جبن كيري طري مع شرائح الزيتون الأسود بنكهة متوسطية."
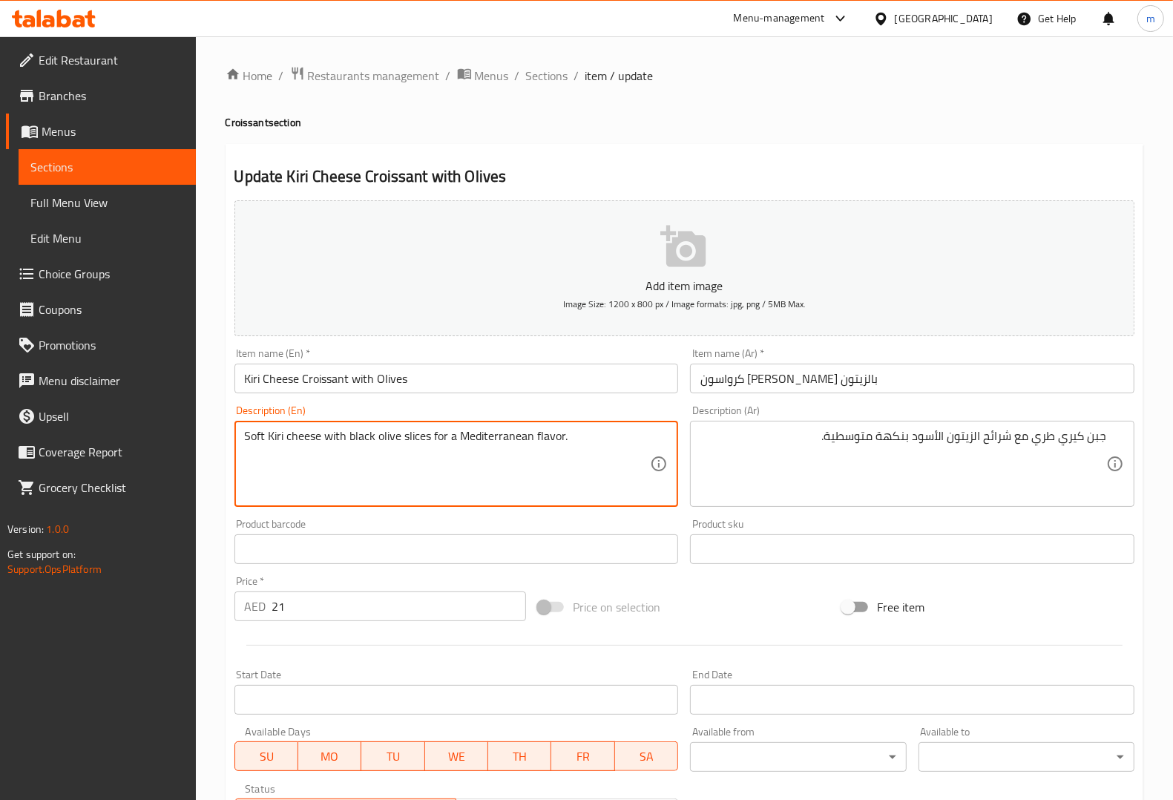
drag, startPoint x: 444, startPoint y: 436, endPoint x: 432, endPoint y: 438, distance: 12.1
click at [432, 438] on textarea "Soft Kiri cheese with black olive slices for a Mediterranean flavor." at bounding box center [448, 464] width 406 height 70
drag, startPoint x: 447, startPoint y: 435, endPoint x: 433, endPoint y: 442, distance: 16.3
click at [433, 442] on textarea "Soft Kiri cheese with black olive slices for a Mediterranean flavor." at bounding box center [448, 464] width 406 height 70
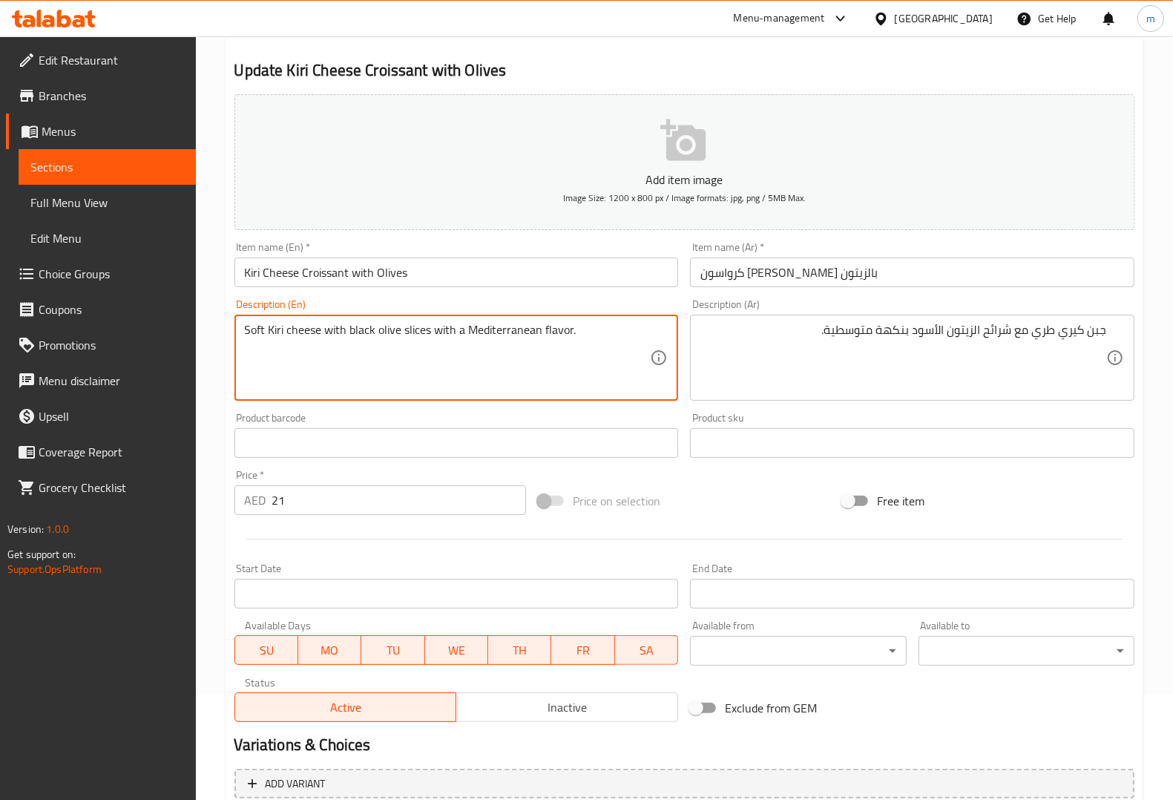
scroll to position [234, 0]
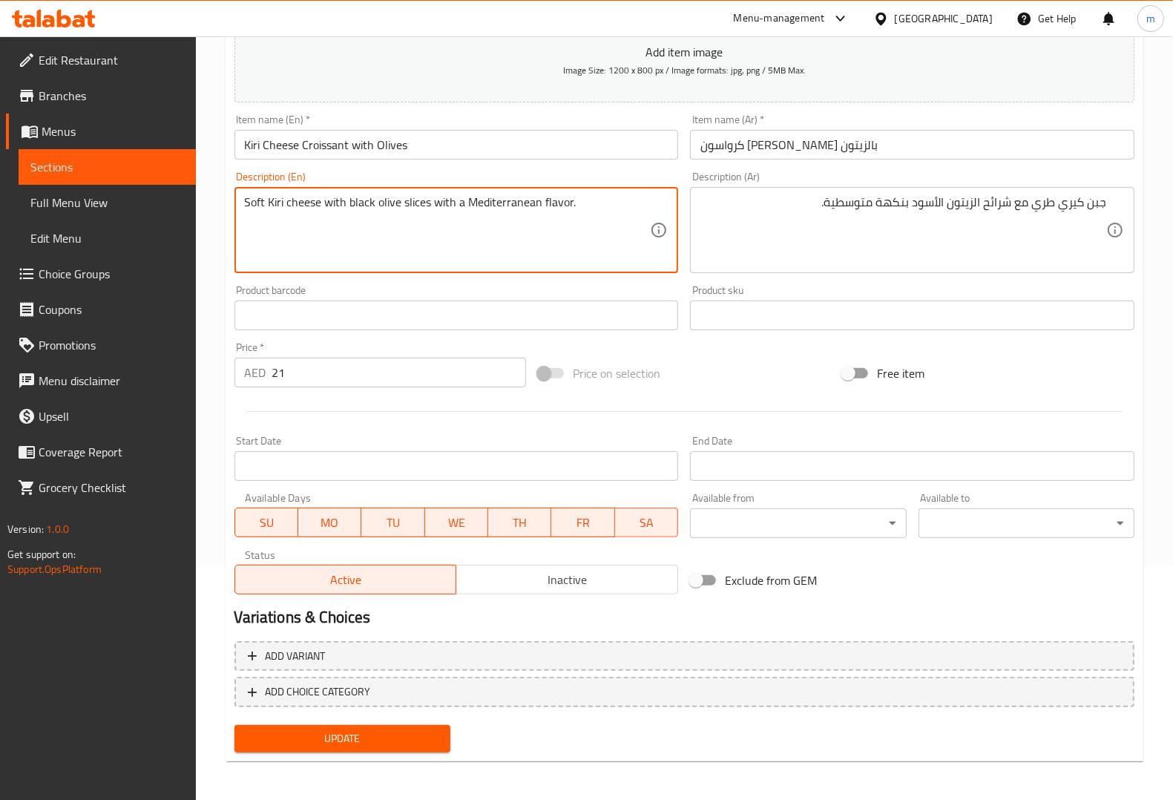
type textarea "Soft Kiri cheese with black olive slices with a Mediterranean flavor."
click at [417, 733] on span "Update" at bounding box center [342, 738] width 192 height 19
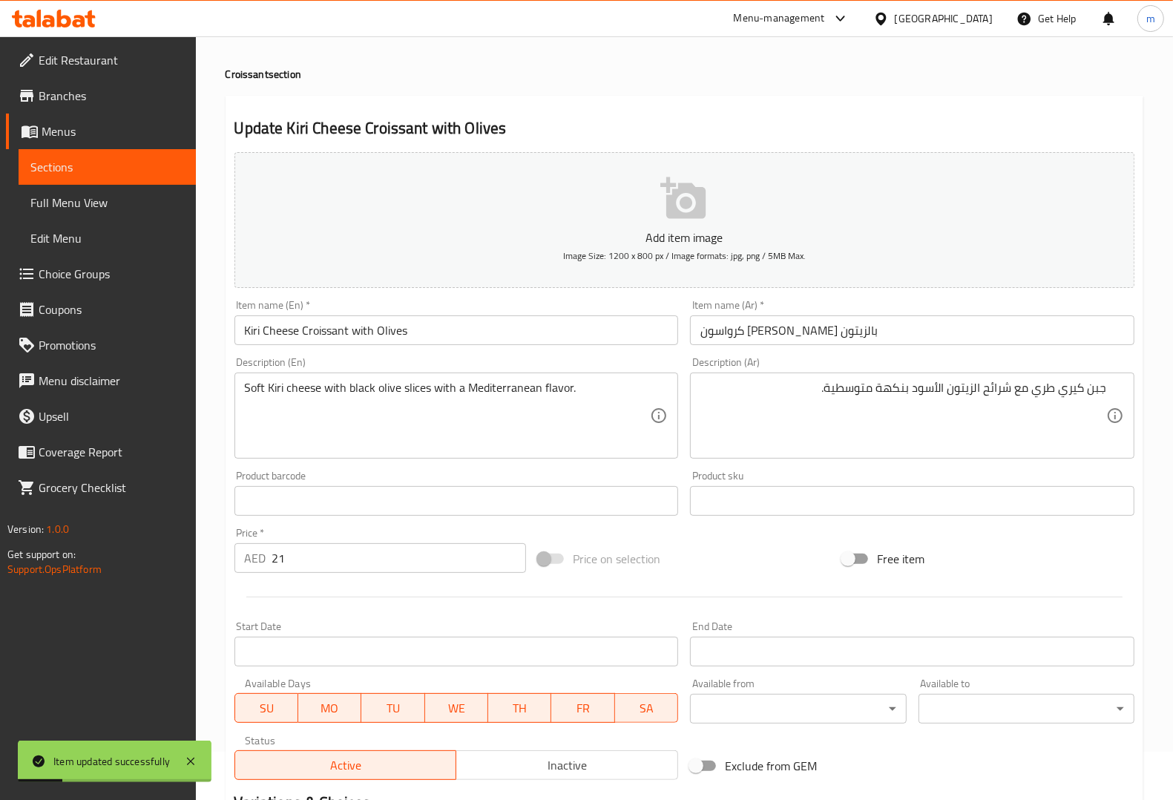
scroll to position [0, 0]
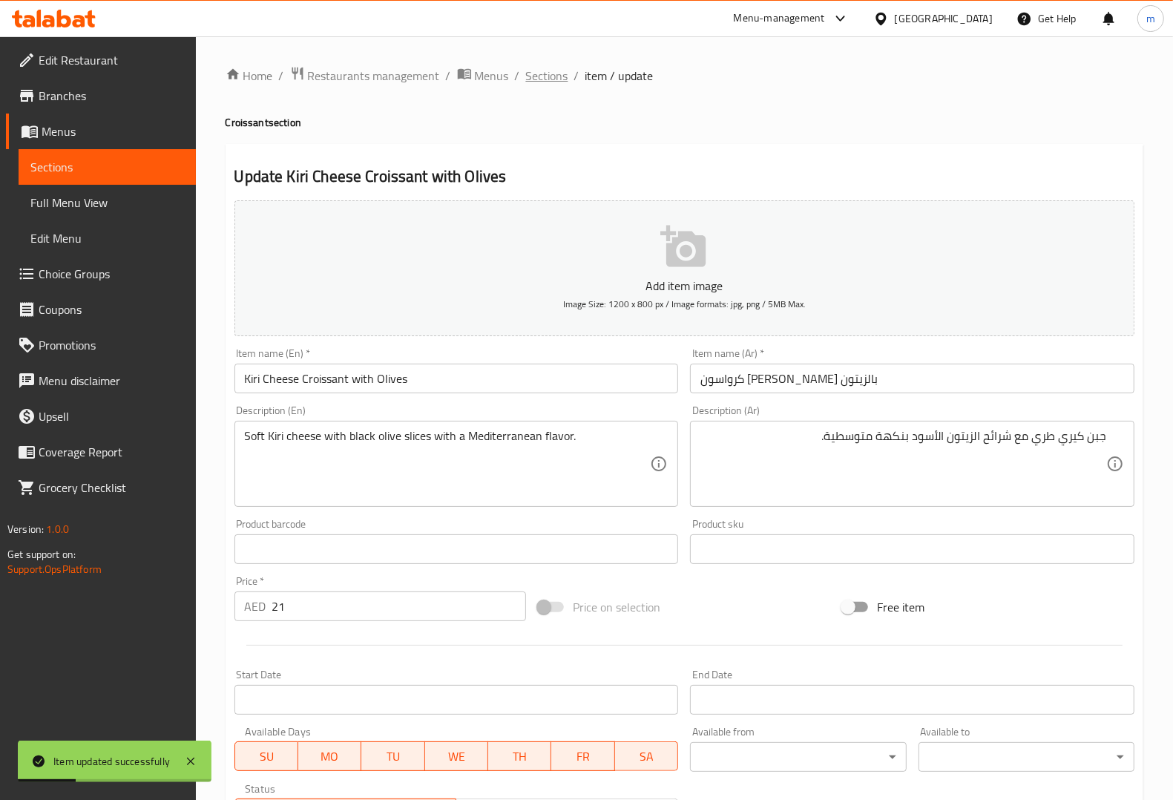
click at [557, 73] on span "Sections" at bounding box center [547, 76] width 42 height 18
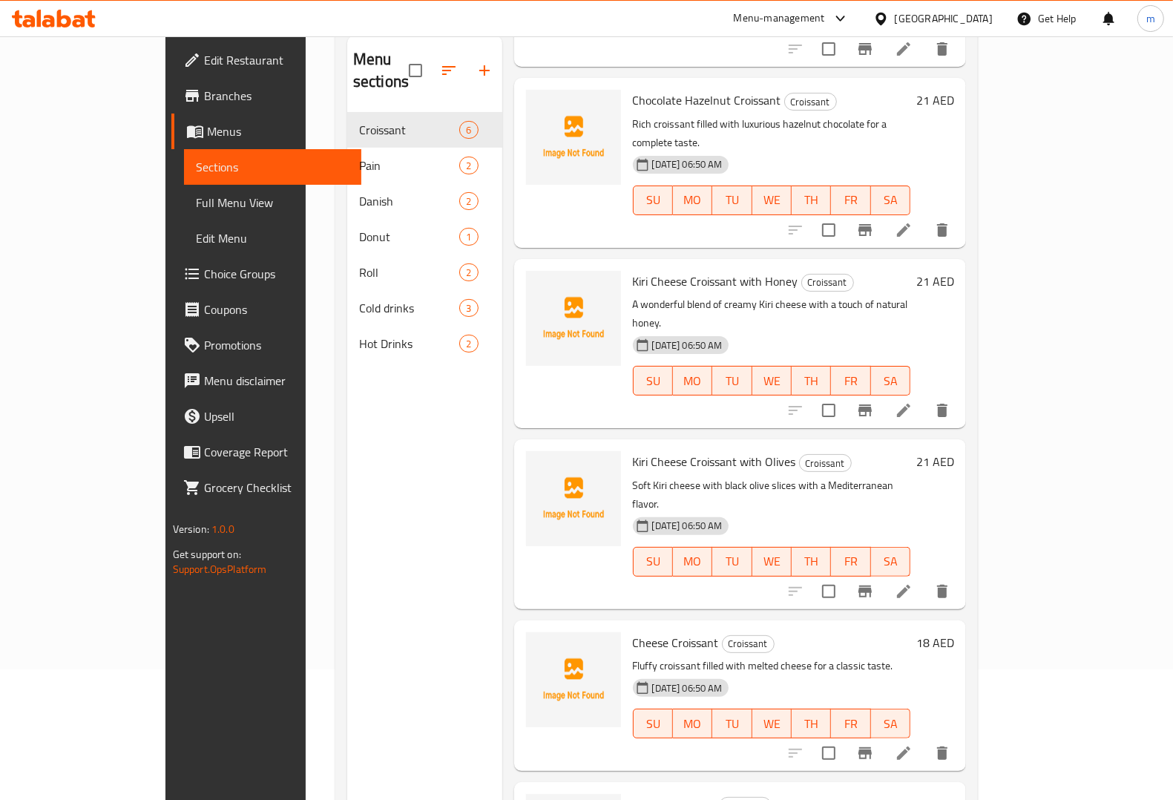
scroll to position [208, 0]
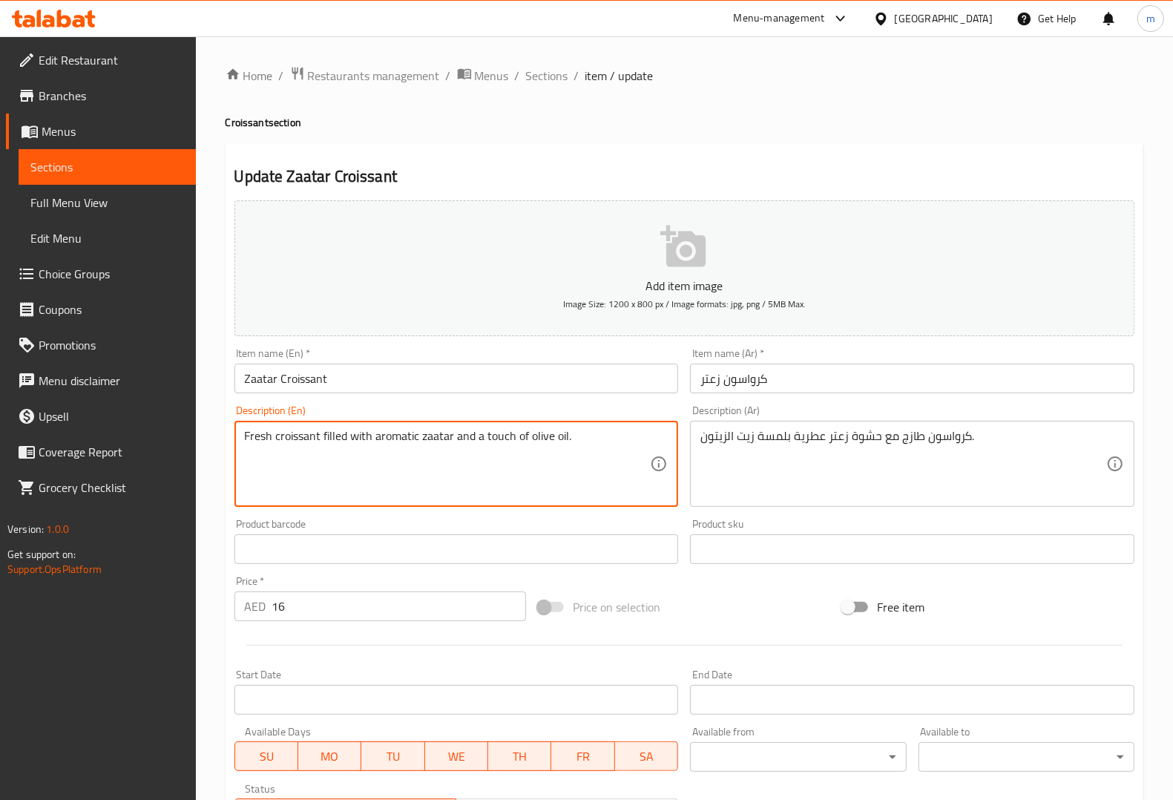
drag, startPoint x: 476, startPoint y: 435, endPoint x: 451, endPoint y: 442, distance: 25.6
click at [451, 439] on textarea "Fresh croissant filled with aromatic zaatarwith a touch of olive oil." at bounding box center [448, 464] width 406 height 70
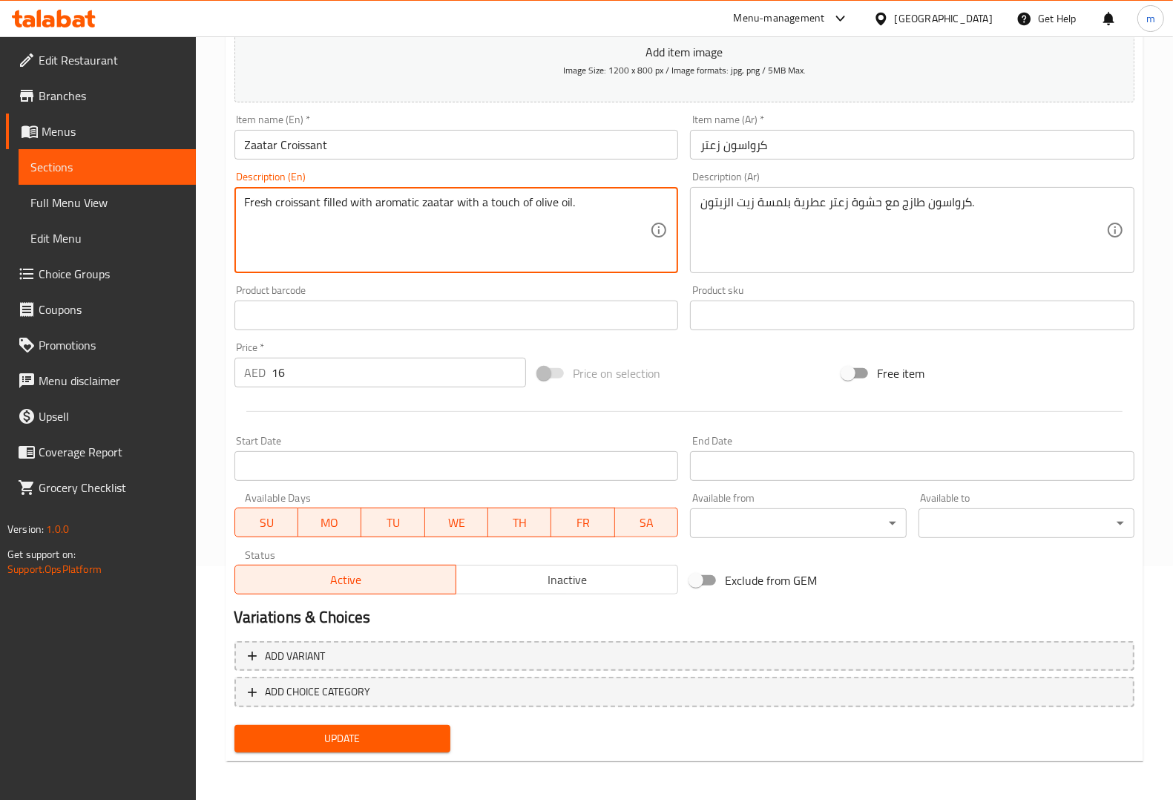
type textarea "Fresh croissant filled with aromatic zaatar with a touch of olive oil."
click at [383, 737] on span "Update" at bounding box center [342, 738] width 192 height 19
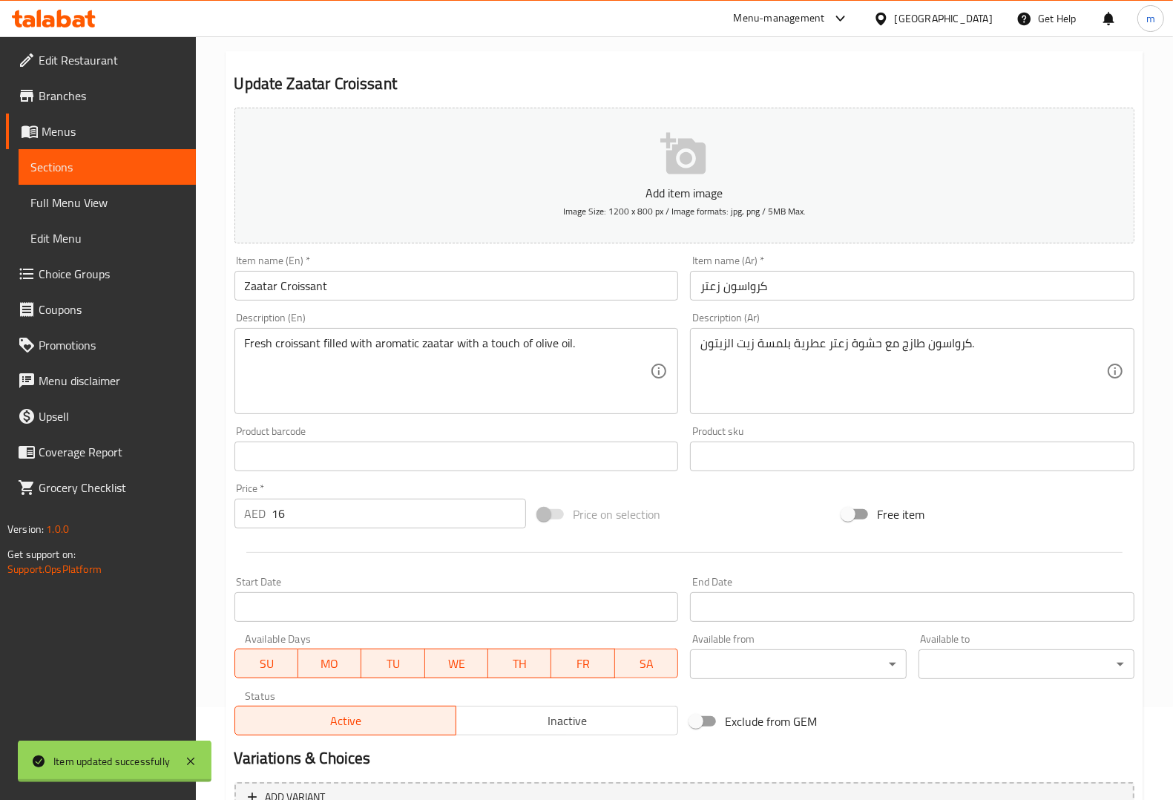
scroll to position [0, 0]
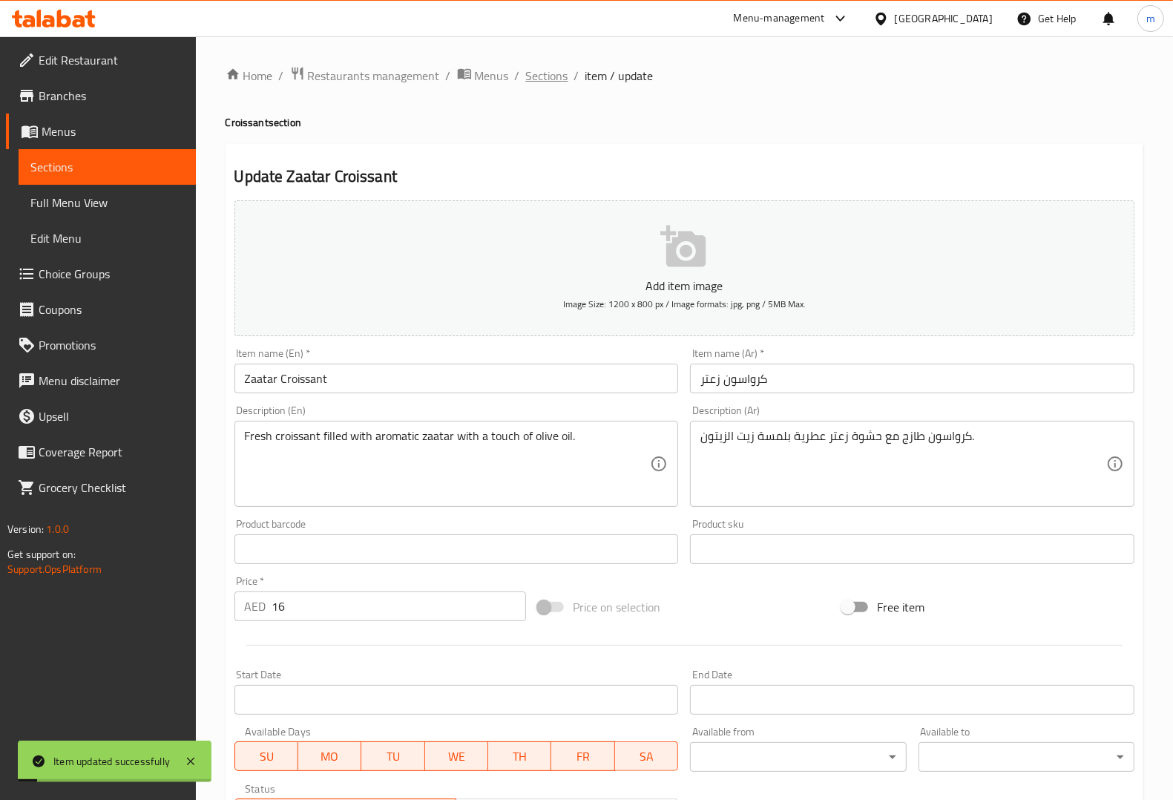
click at [547, 68] on span "Sections" at bounding box center [547, 76] width 42 height 18
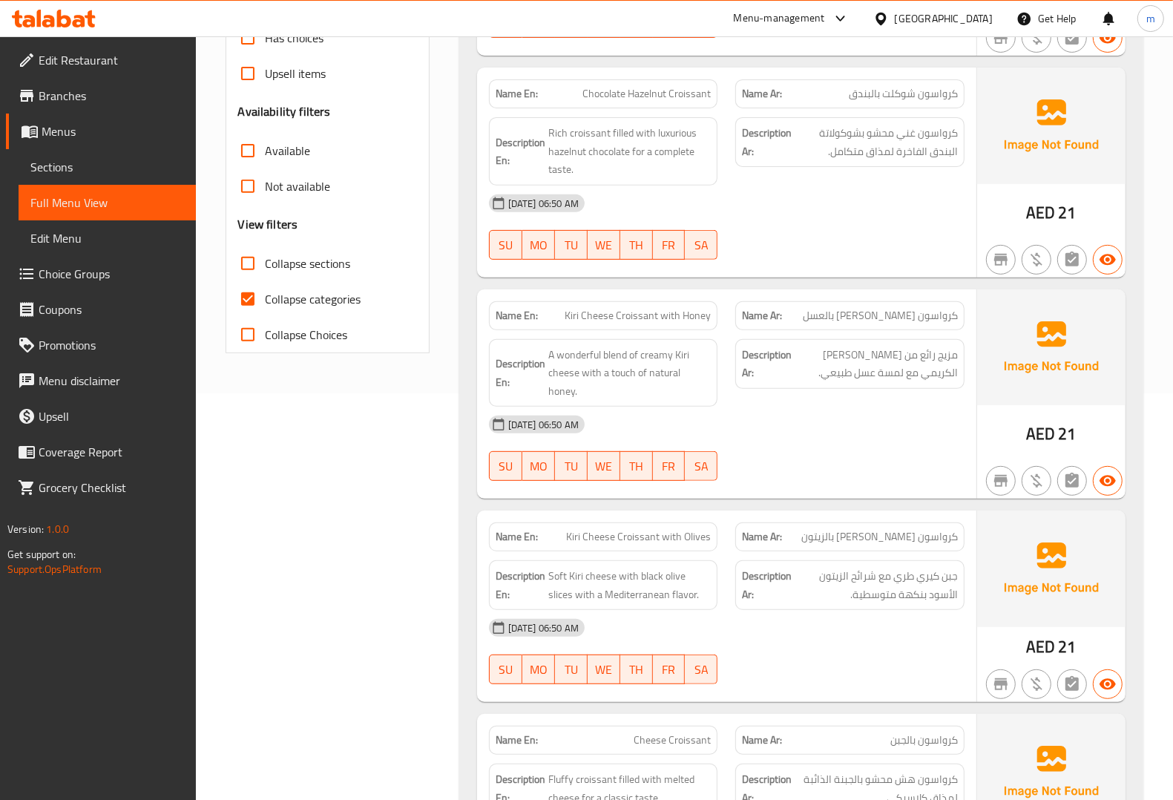
scroll to position [464, 0]
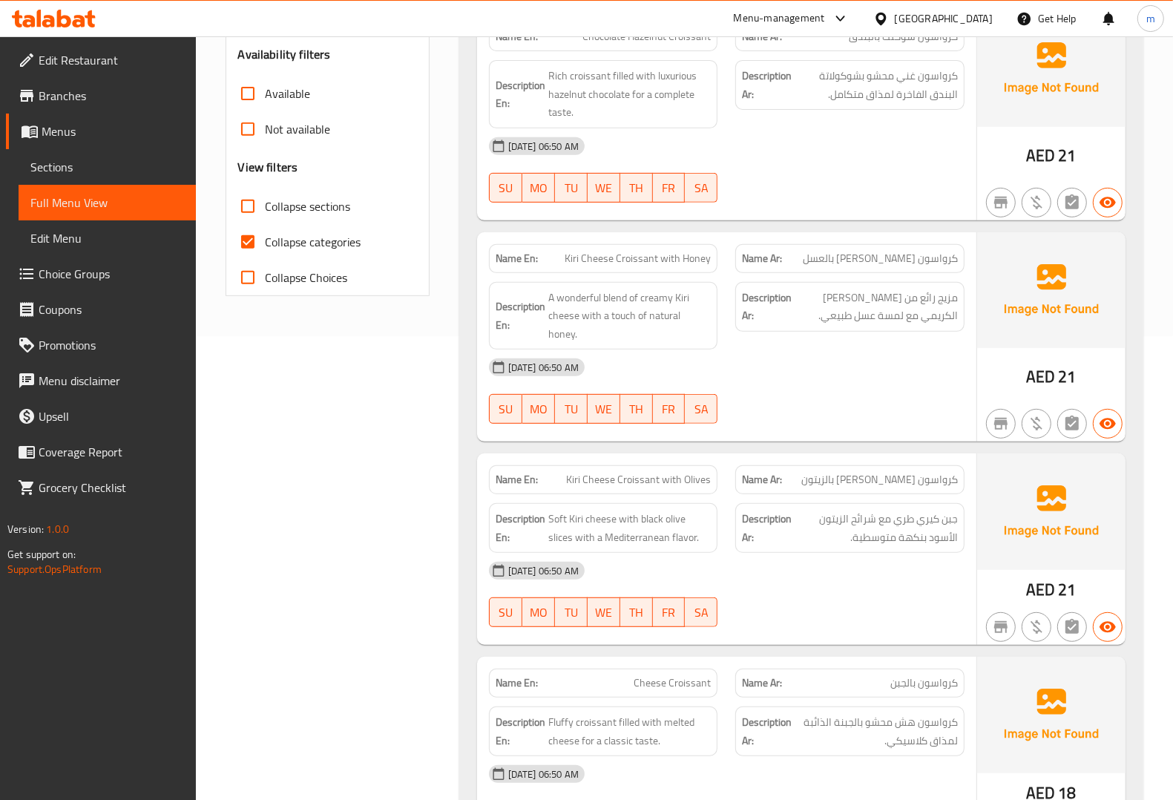
click at [325, 241] on span "Collapse categories" at bounding box center [314, 242] width 96 height 18
click at [266, 241] on input "Collapse categories" at bounding box center [248, 242] width 36 height 36
checkbox input "false"
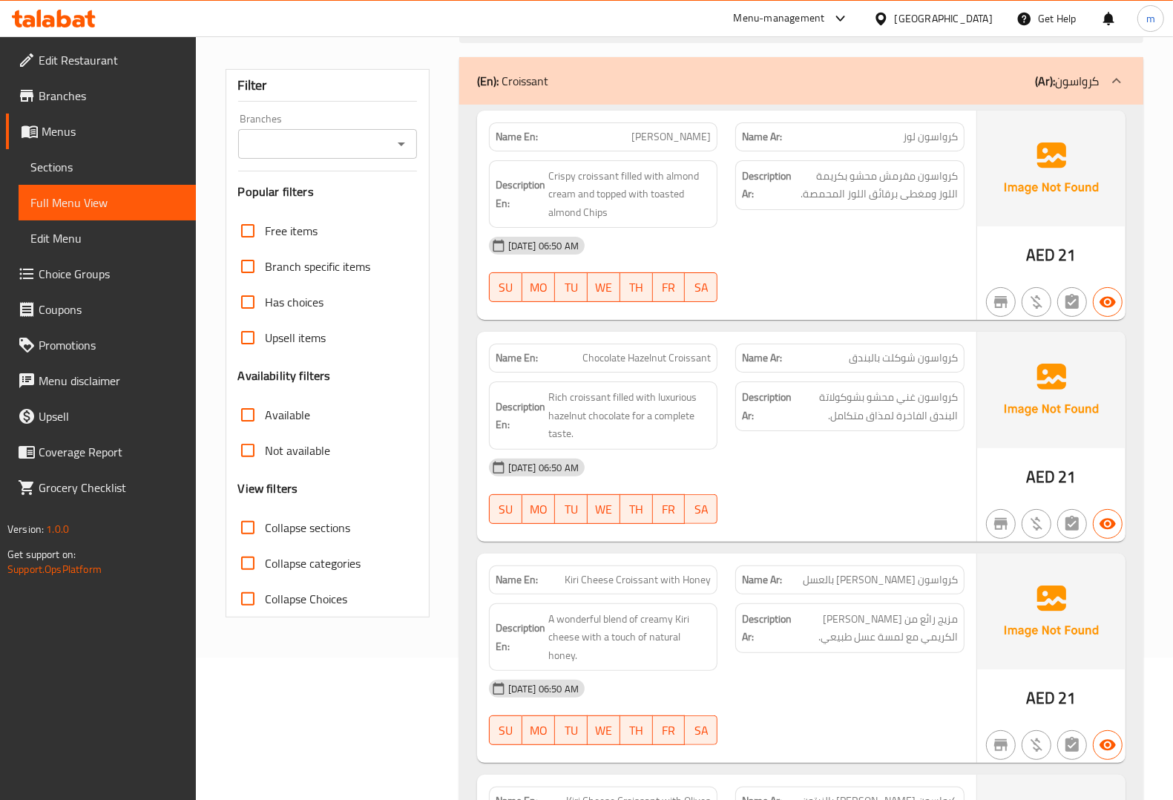
scroll to position [0, 0]
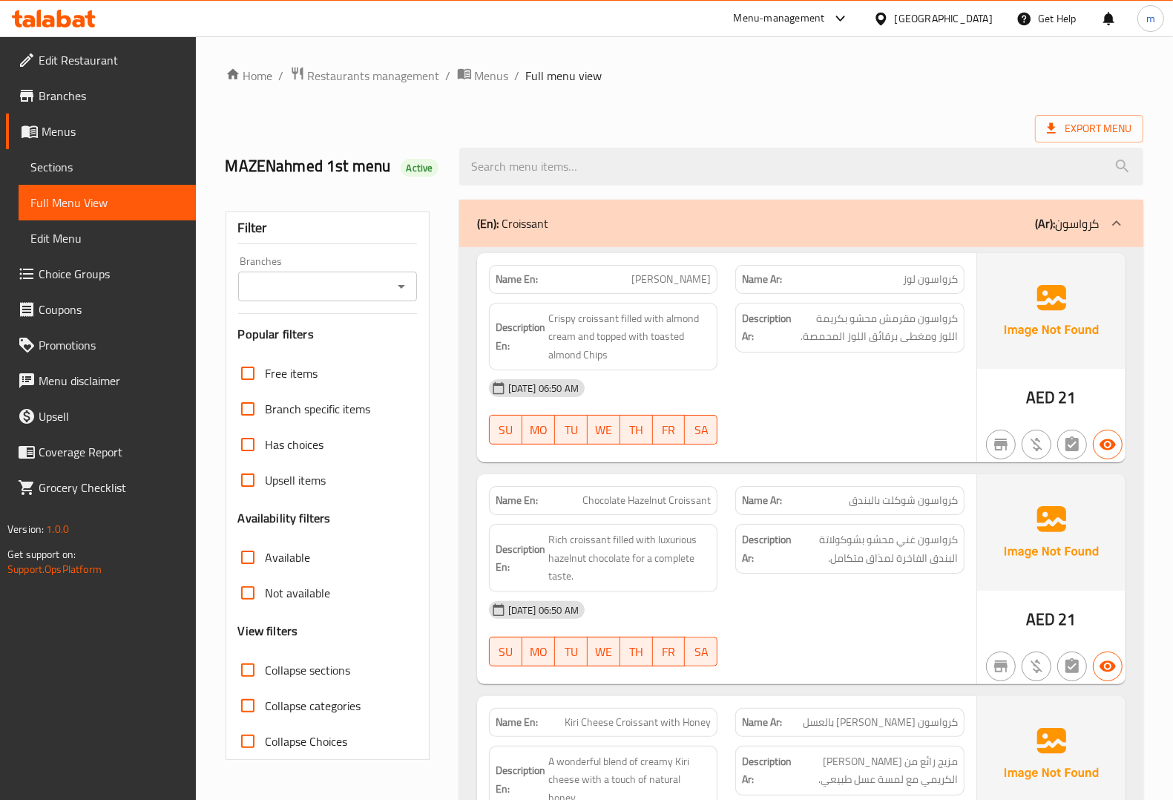
click at [838, 84] on ol "Home / Restaurants management / Menus / Full menu view" at bounding box center [685, 75] width 918 height 19
click at [111, 67] on span "Edit Restaurant" at bounding box center [111, 60] width 145 height 18
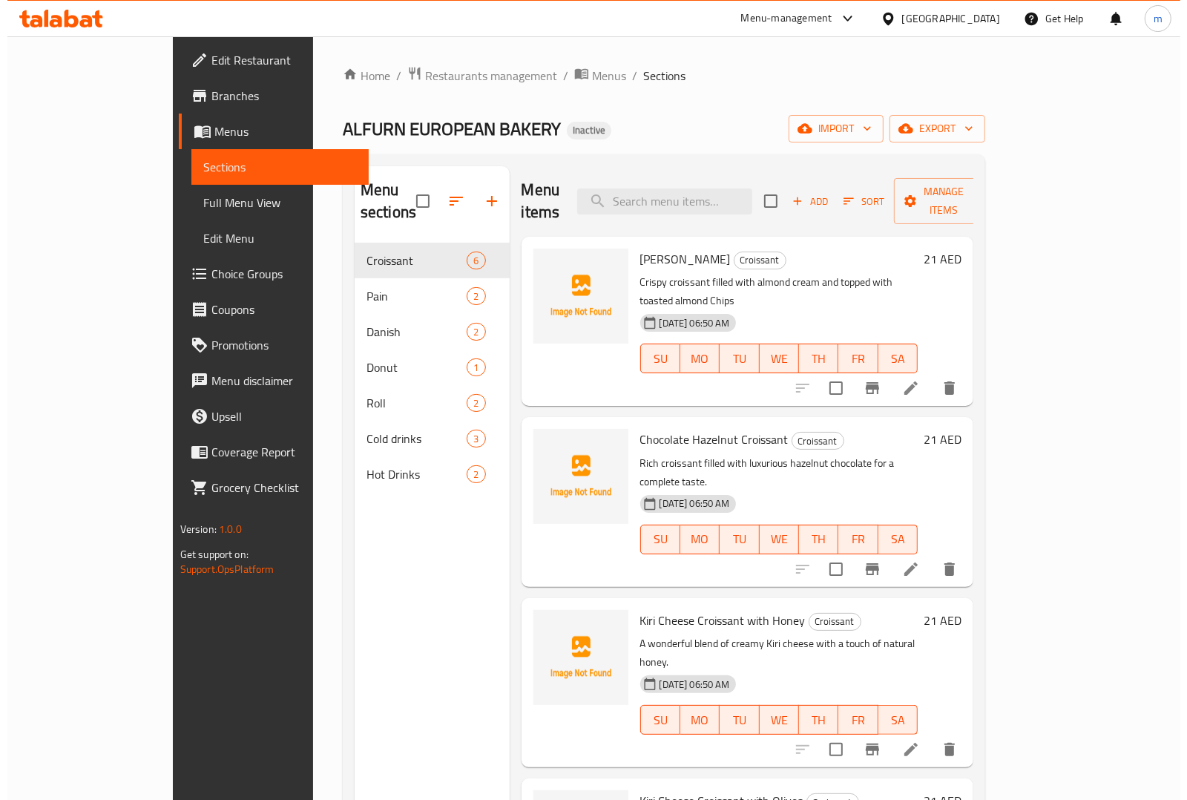
scroll to position [208, 0]
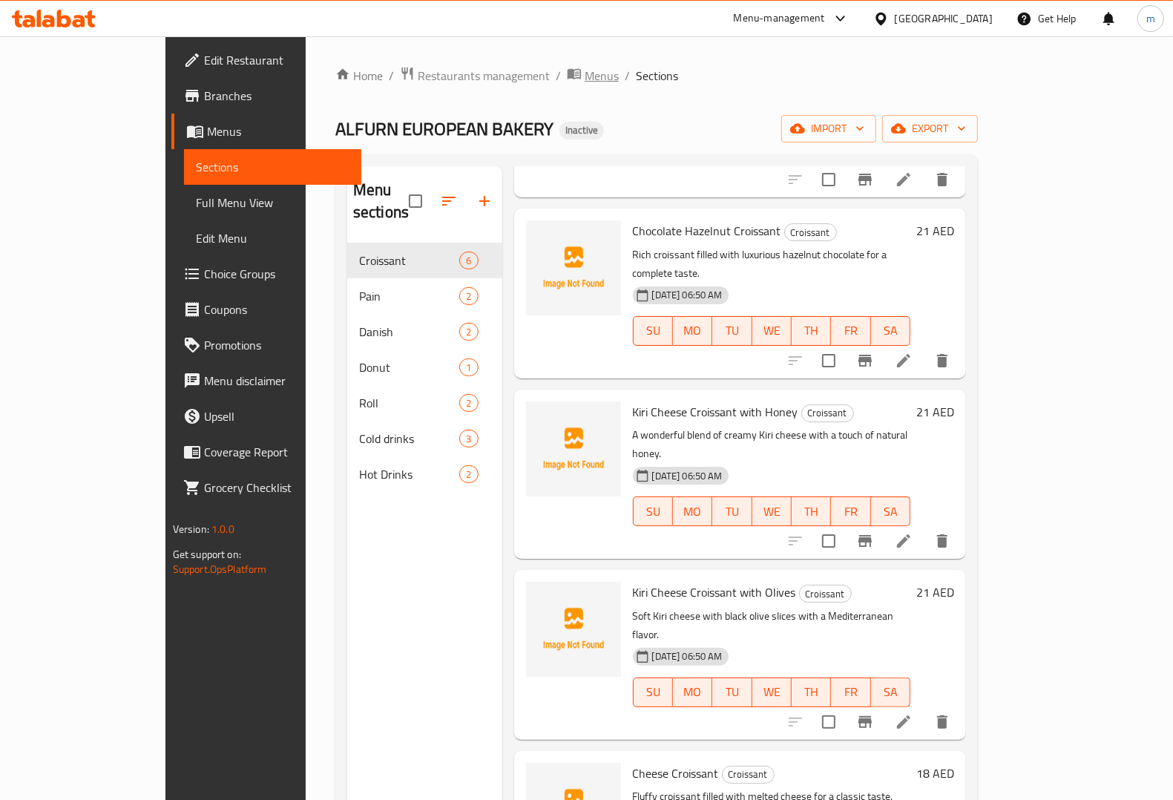
click at [585, 67] on span "Menus" at bounding box center [602, 76] width 34 height 18
